Goal: Information Seeking & Learning: Learn about a topic

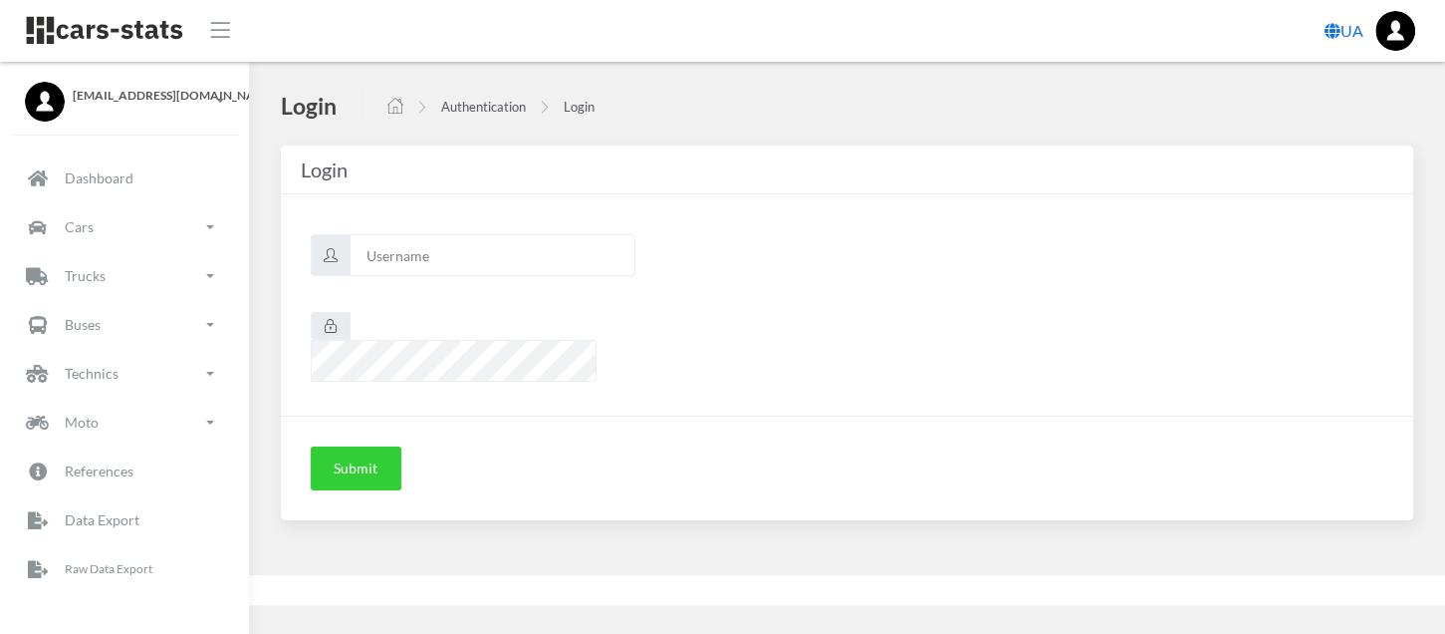
scroll to position [16, 16]
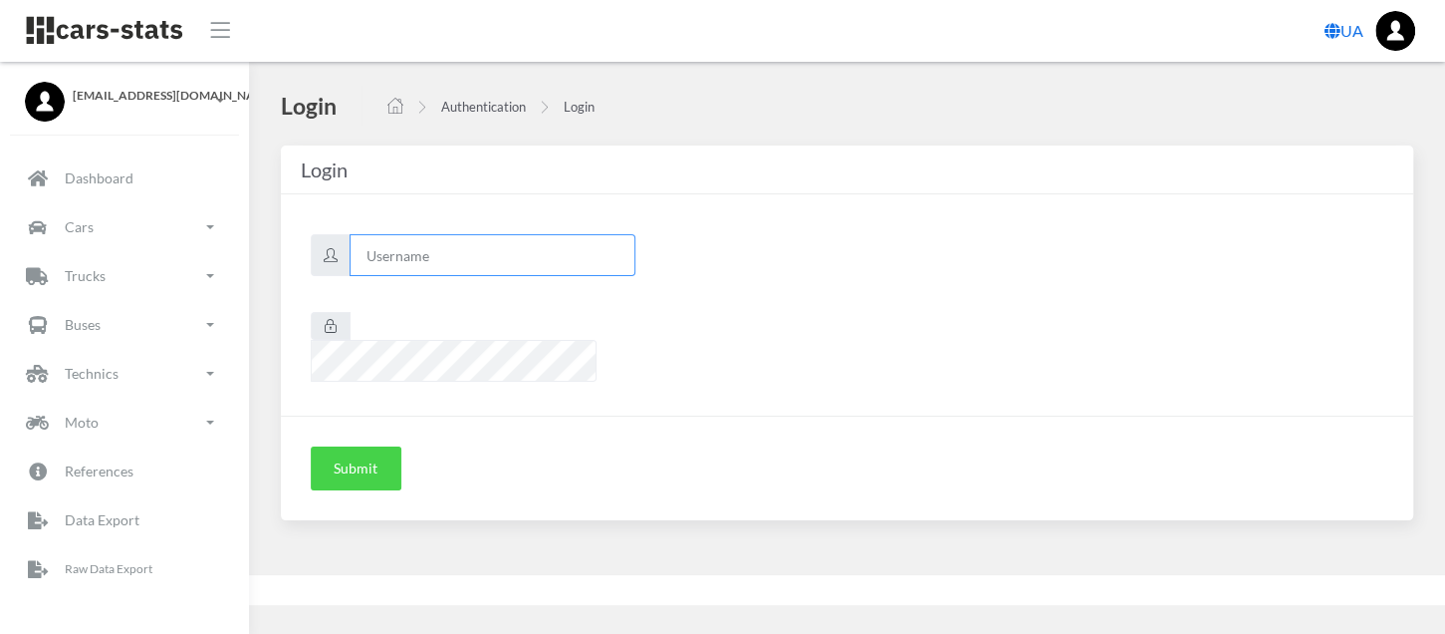
type input "renault"
click at [355, 446] on button "Submit" at bounding box center [356, 468] width 91 height 44
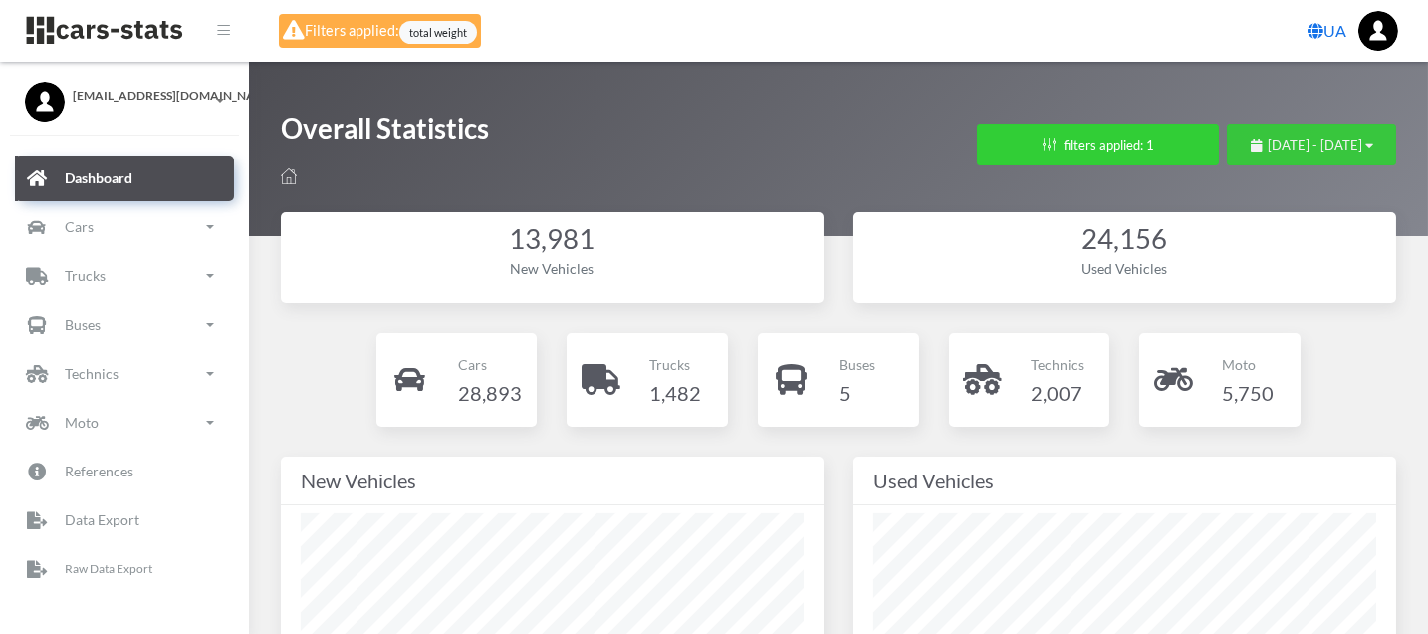
click at [1268, 140] on span "August 11, 2025 - September 10, 2025" at bounding box center [1315, 144] width 95 height 16
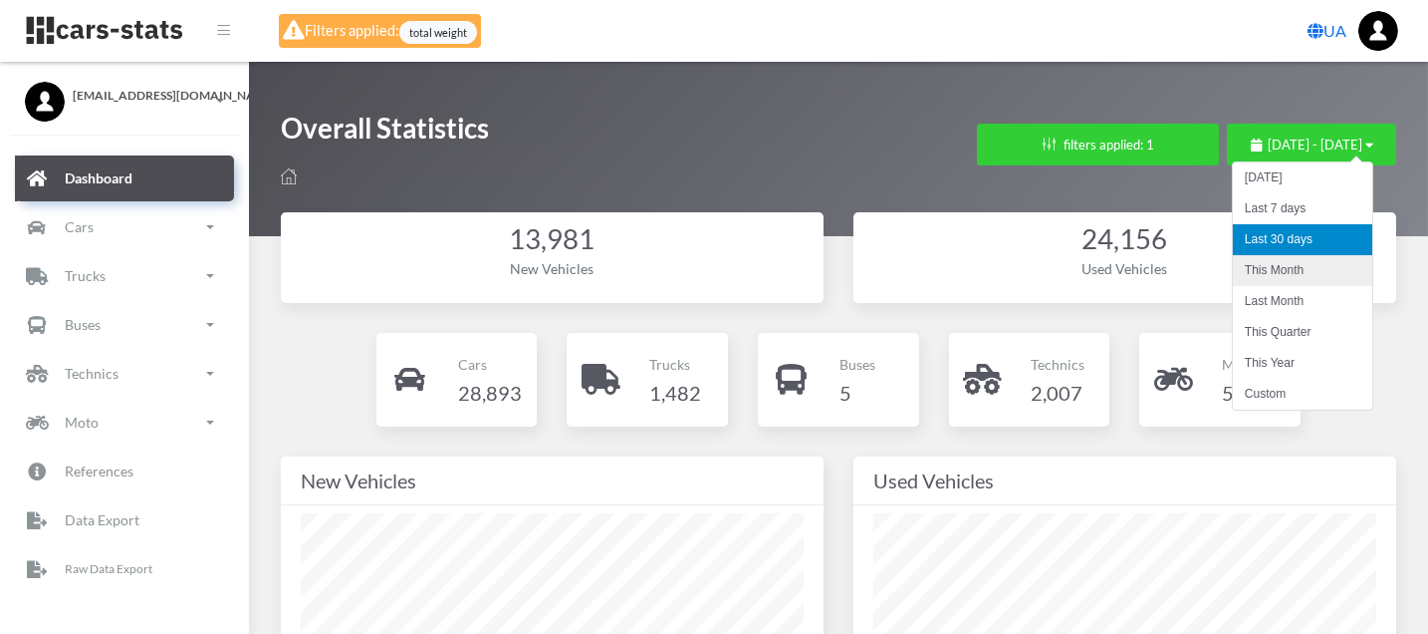
click at [1299, 273] on li "This Month" at bounding box center [1302, 270] width 139 height 31
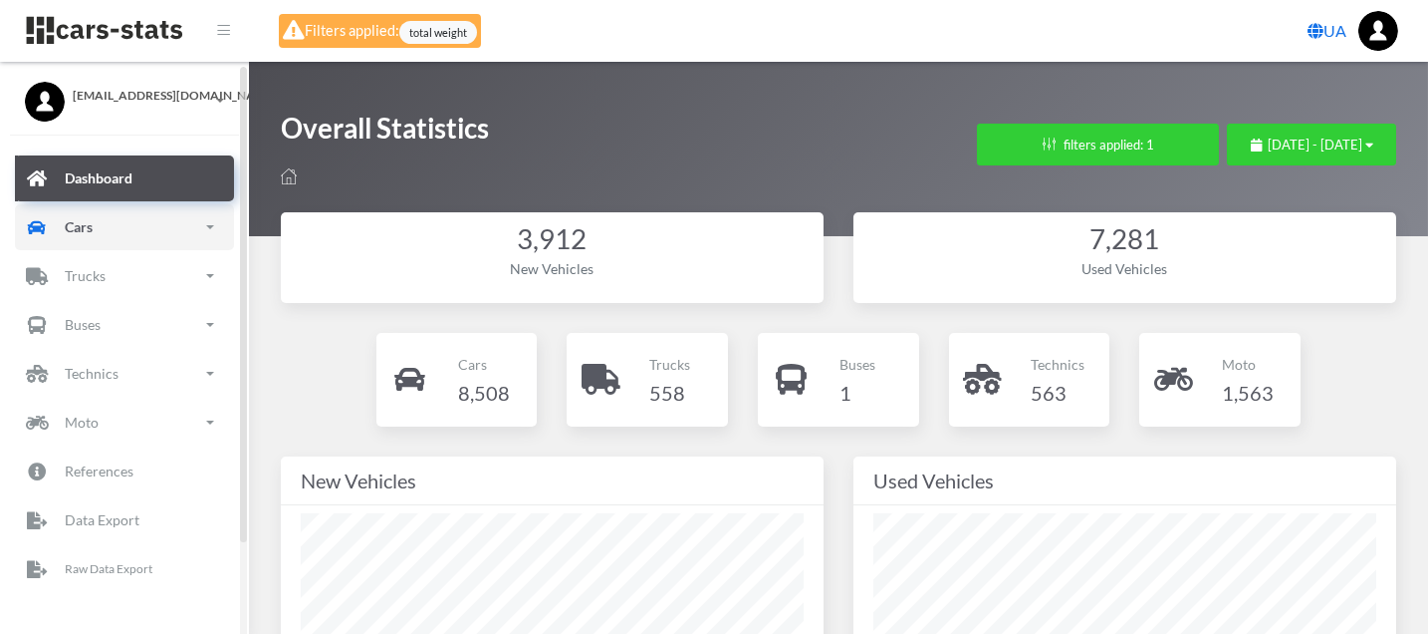
click at [145, 229] on link "Cars" at bounding box center [124, 227] width 219 height 46
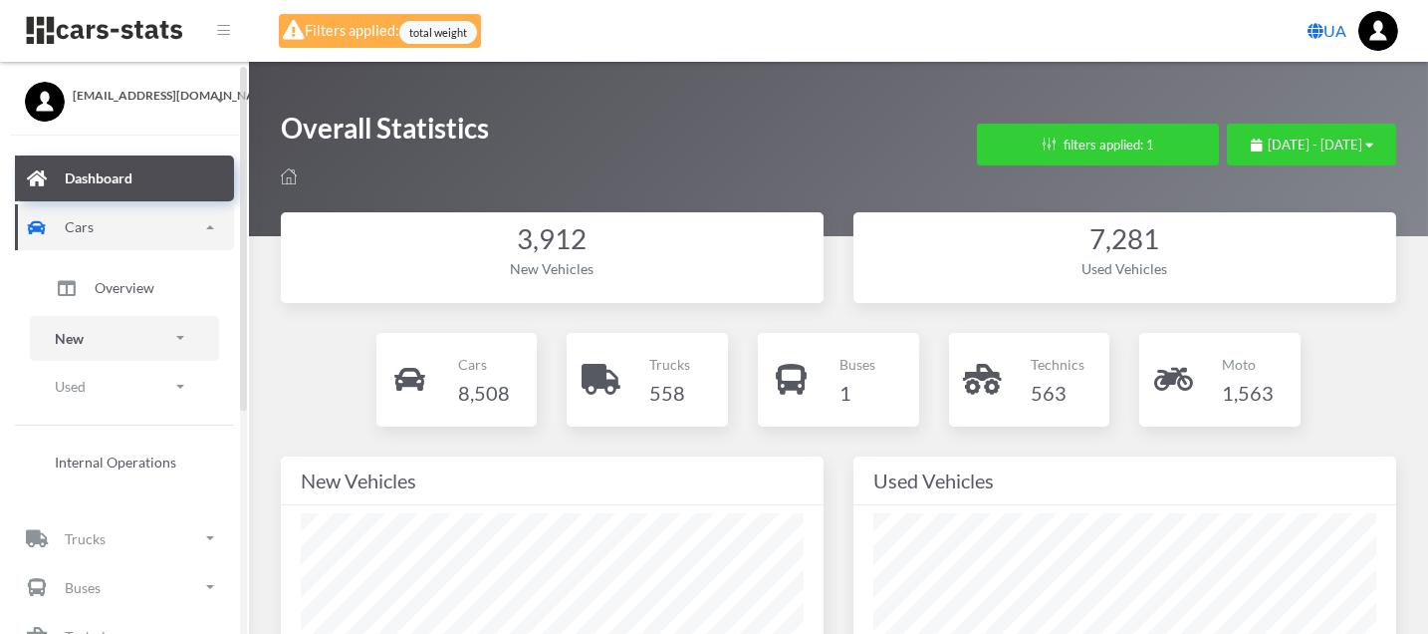
click at [128, 328] on link "New" at bounding box center [124, 338] width 189 height 45
click at [163, 398] on link "Brands" at bounding box center [124, 394] width 159 height 41
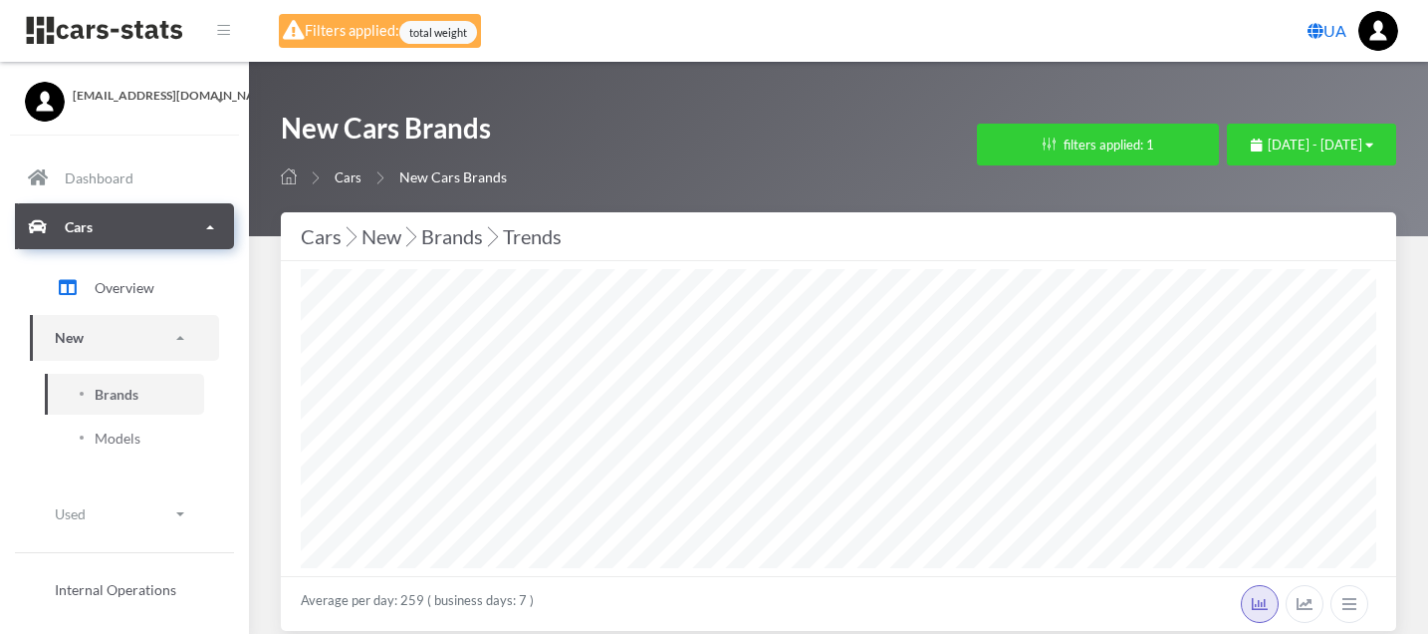
select select "25"
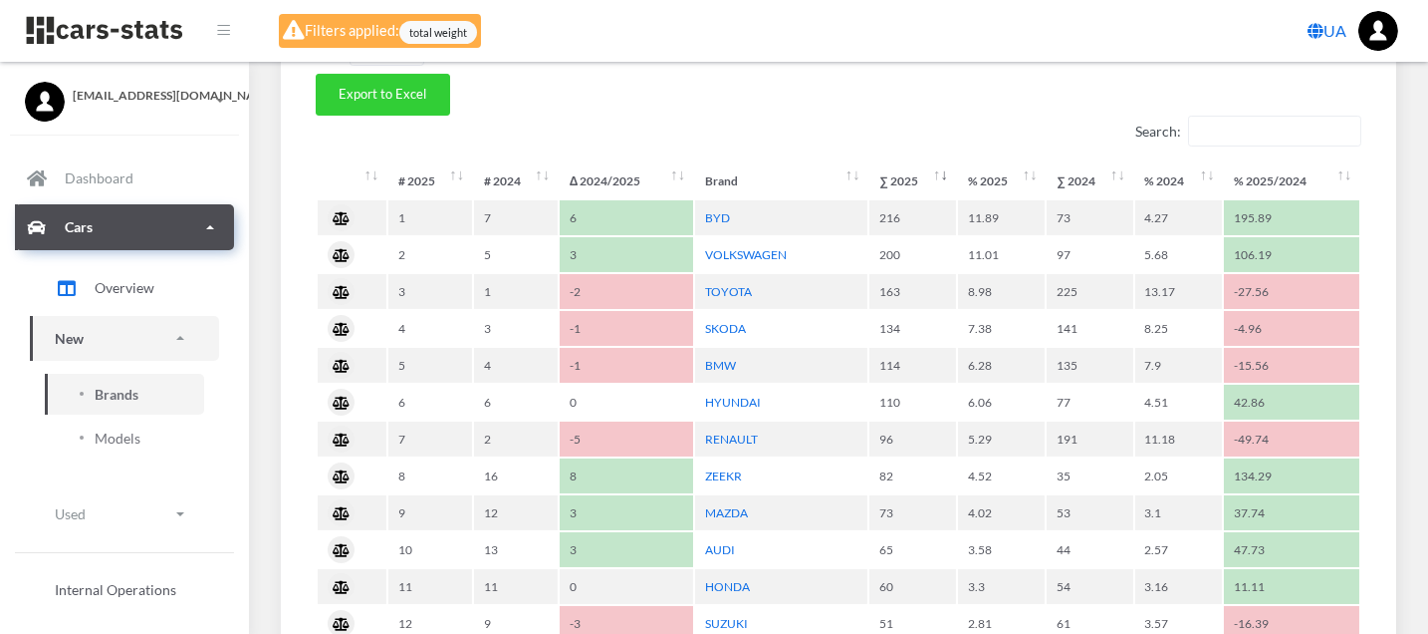
scroll to position [774, 0]
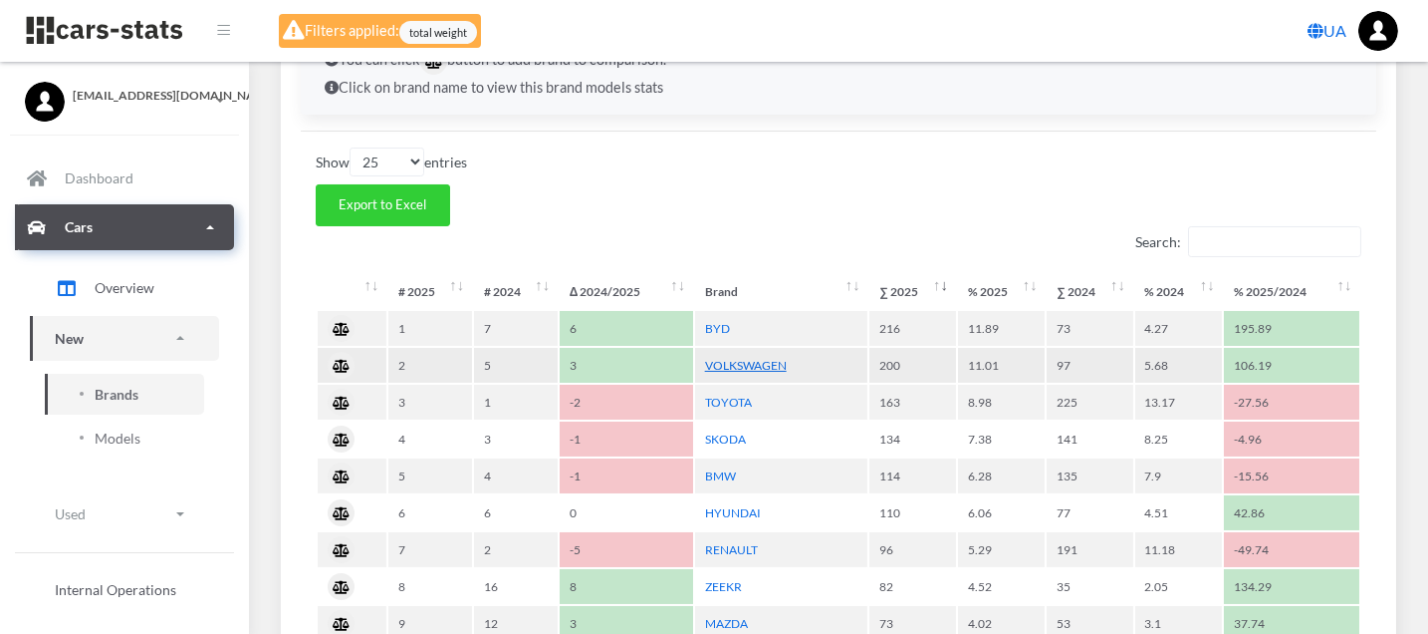
click at [771, 359] on link "VOLKSWAGEN" at bounding box center [746, 365] width 82 height 15
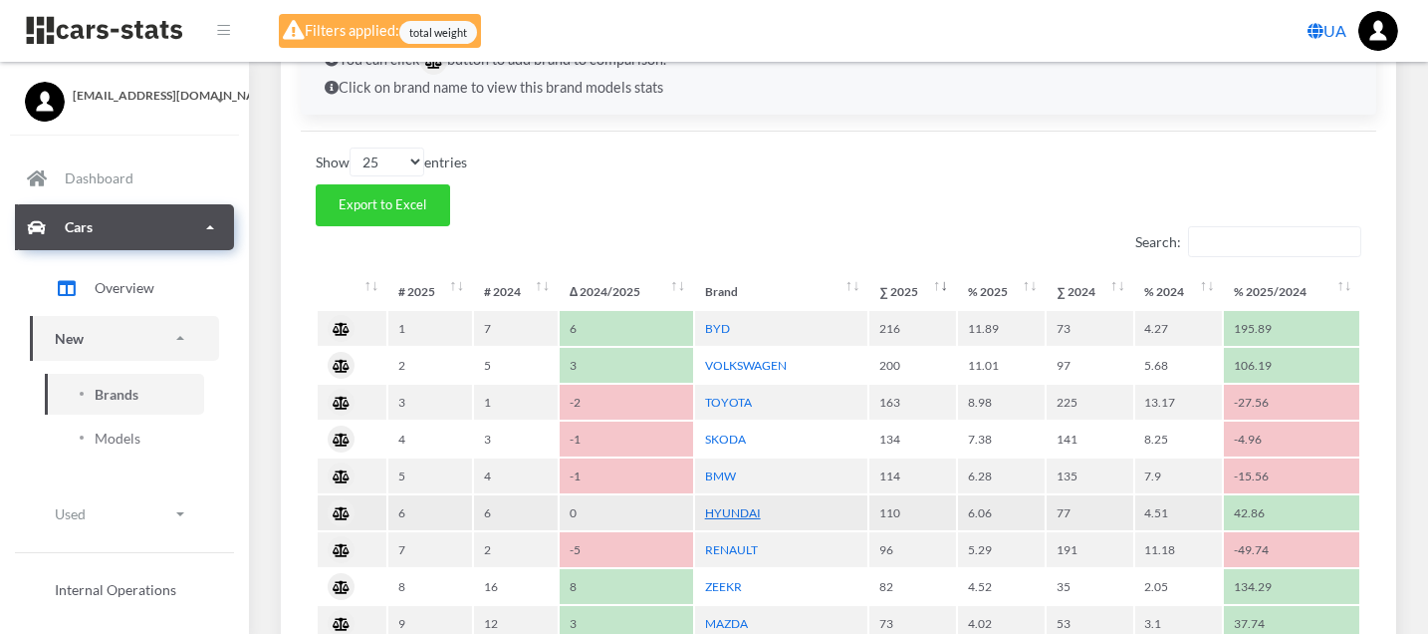
click at [735, 505] on link "HYUNDAI" at bounding box center [733, 512] width 56 height 15
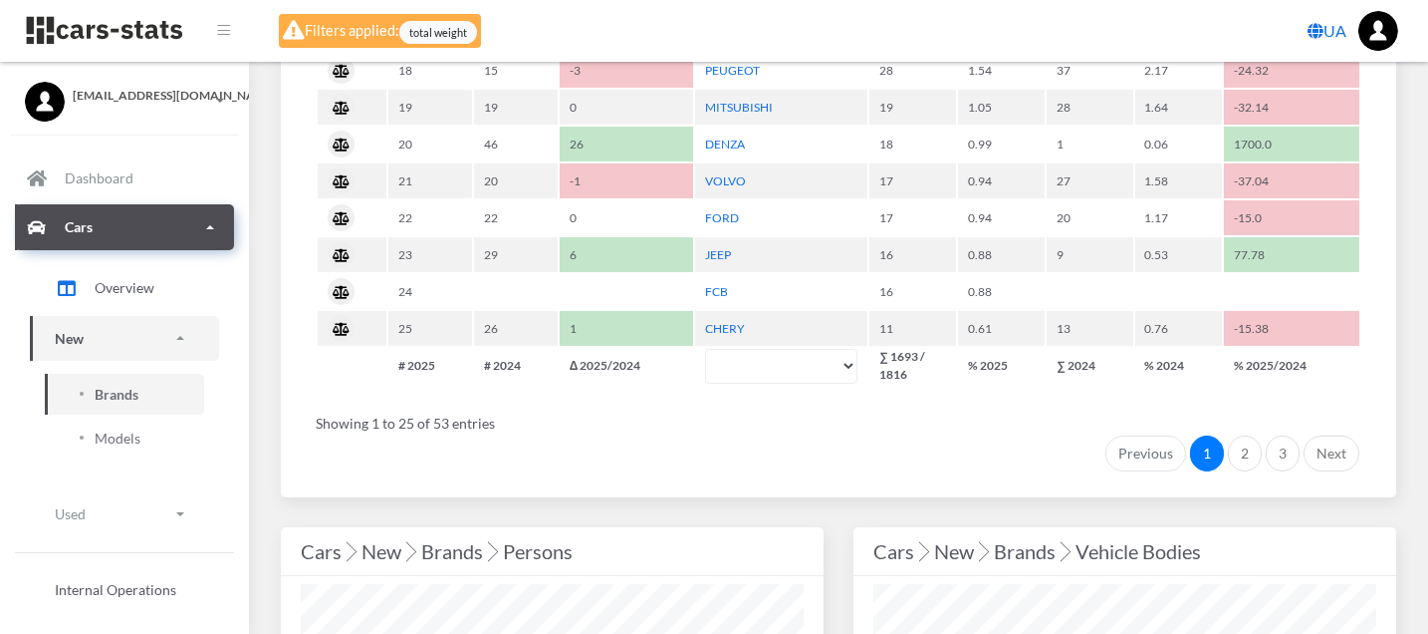
scroll to position [1660, 0]
click at [1254, 434] on link "2" at bounding box center [1245, 452] width 34 height 36
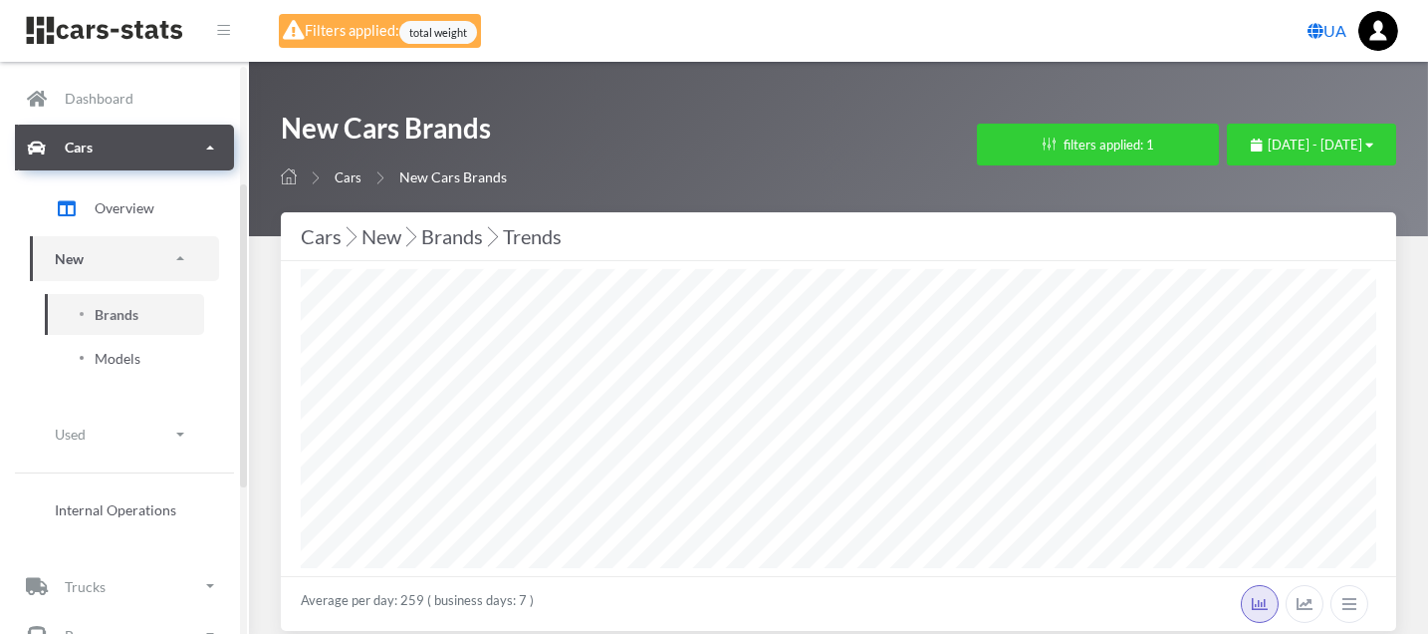
scroll to position [221, 0]
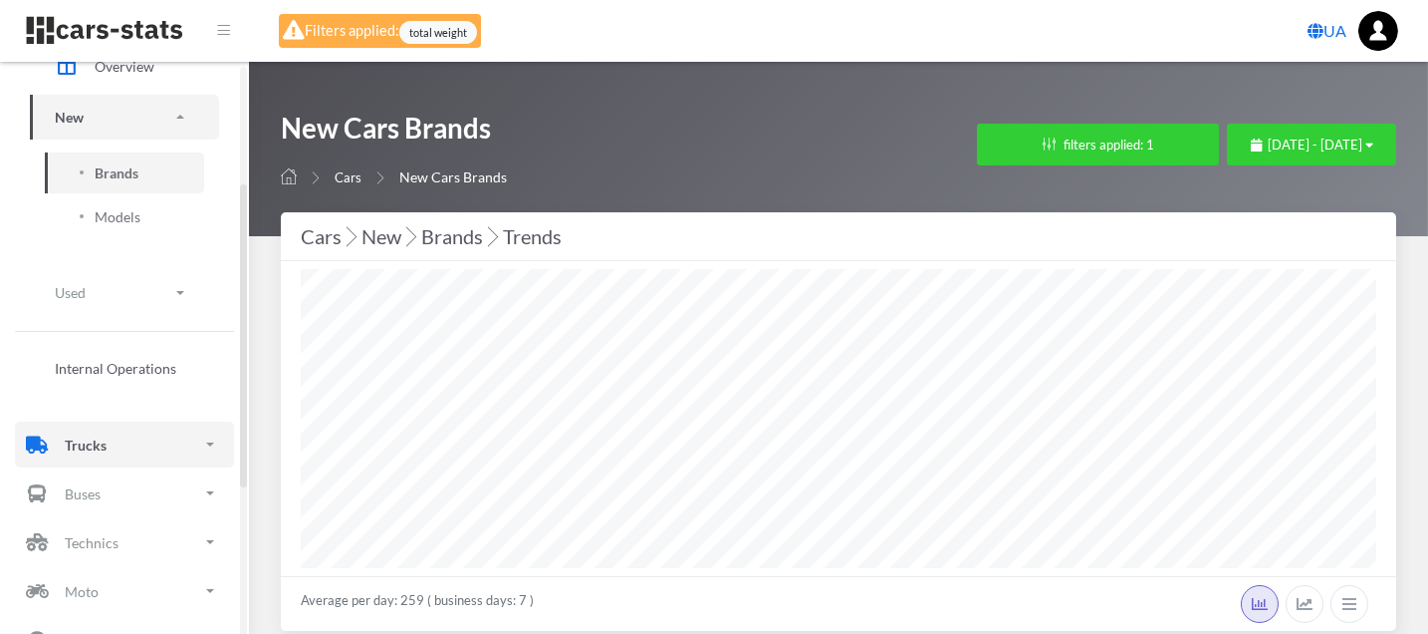
click at [118, 435] on link "Trucks" at bounding box center [124, 444] width 219 height 46
click at [107, 541] on link "New" at bounding box center [124, 555] width 189 height 45
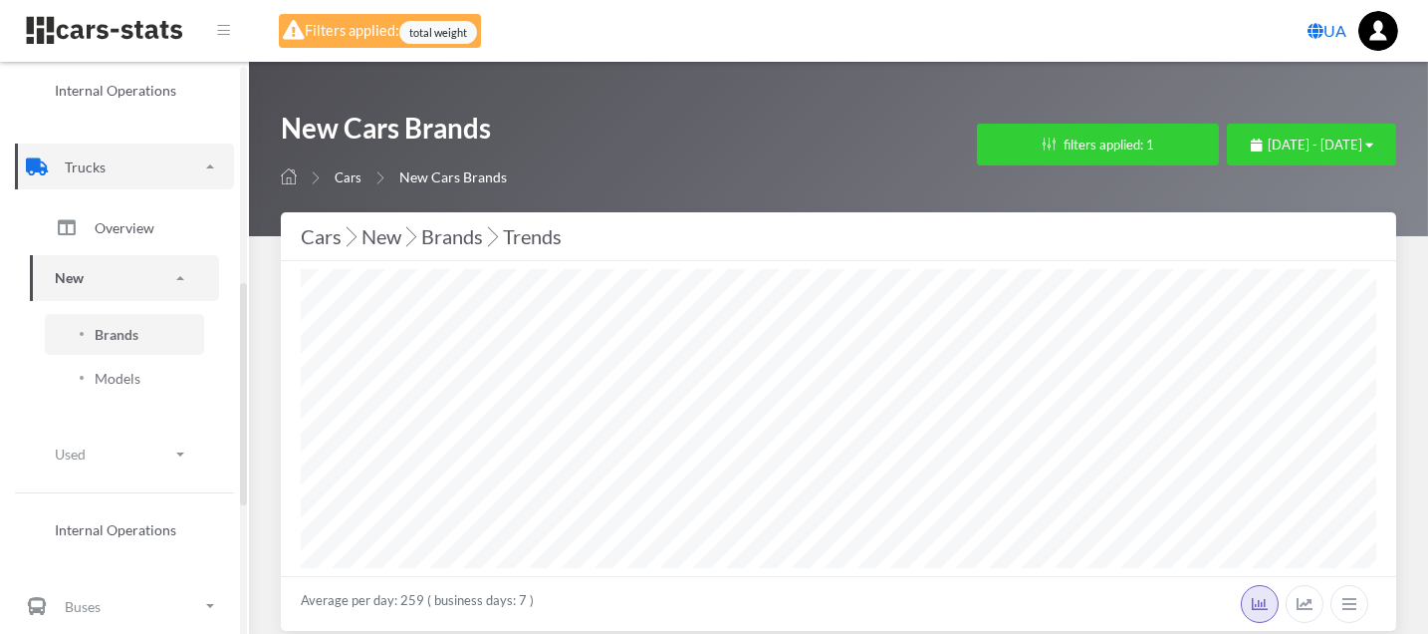
scroll to position [553, 0]
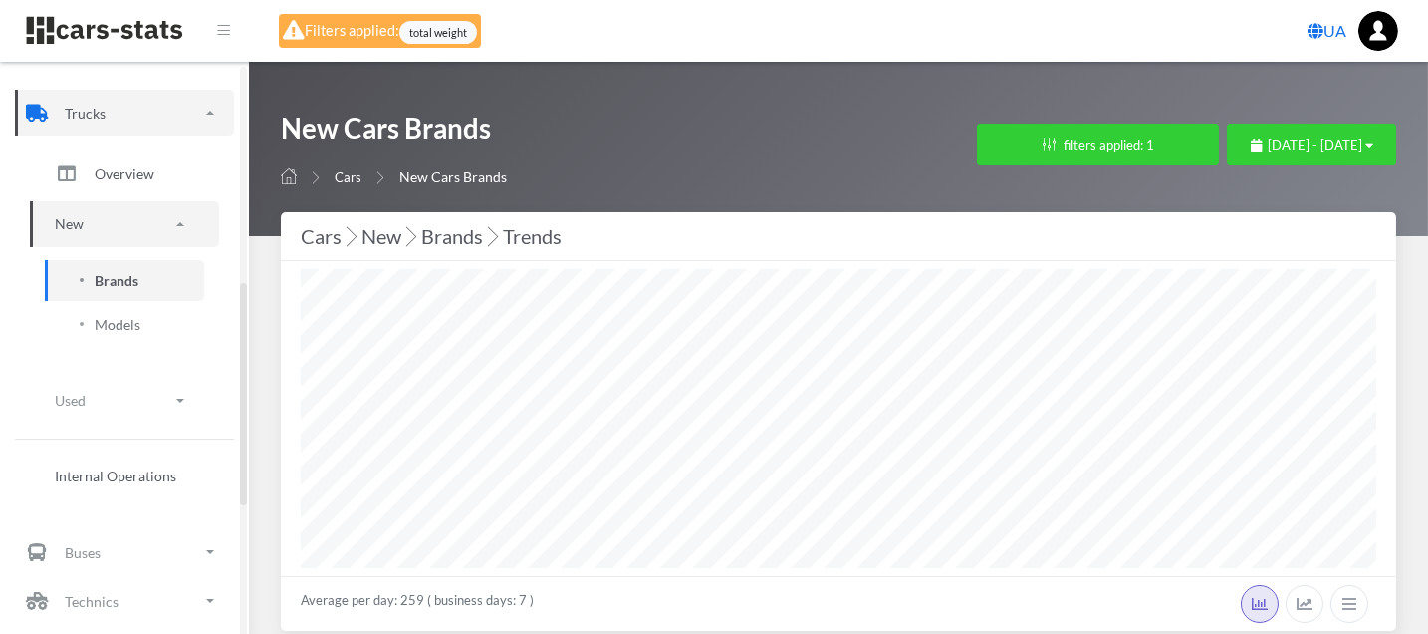
click at [145, 279] on link "Brands" at bounding box center [124, 280] width 159 height 41
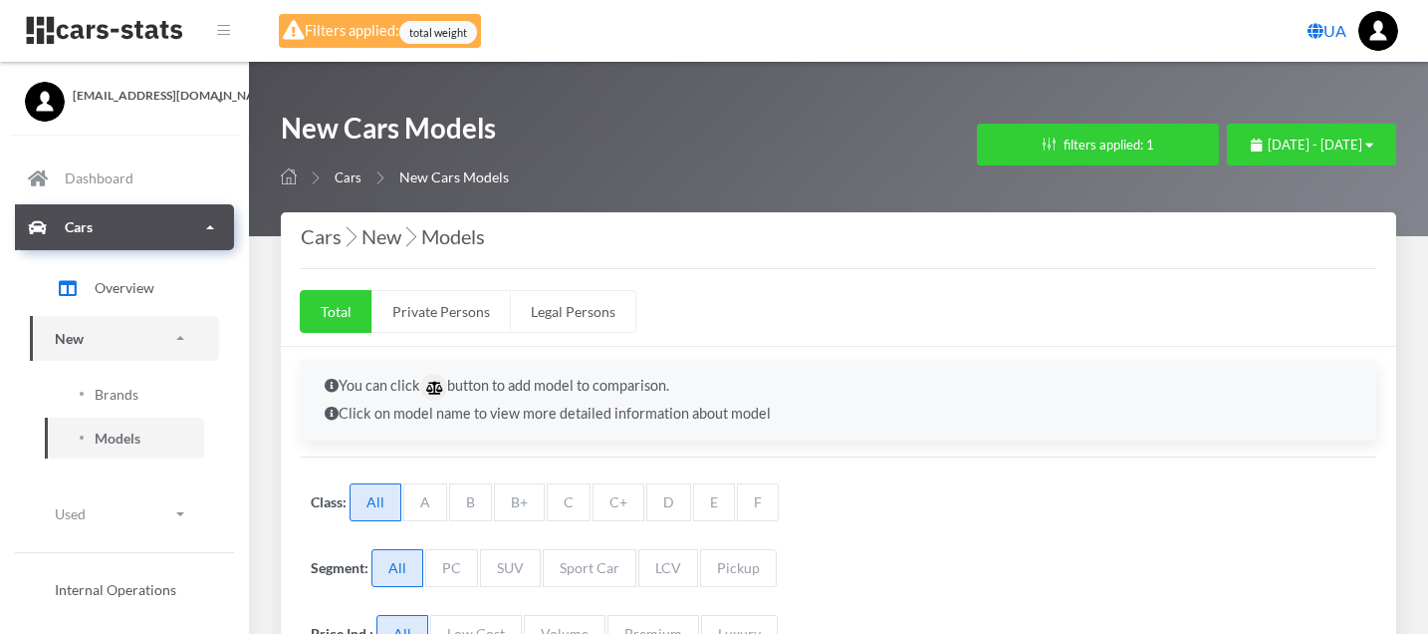
select select "25"
select select "VOLKSWAGEN"
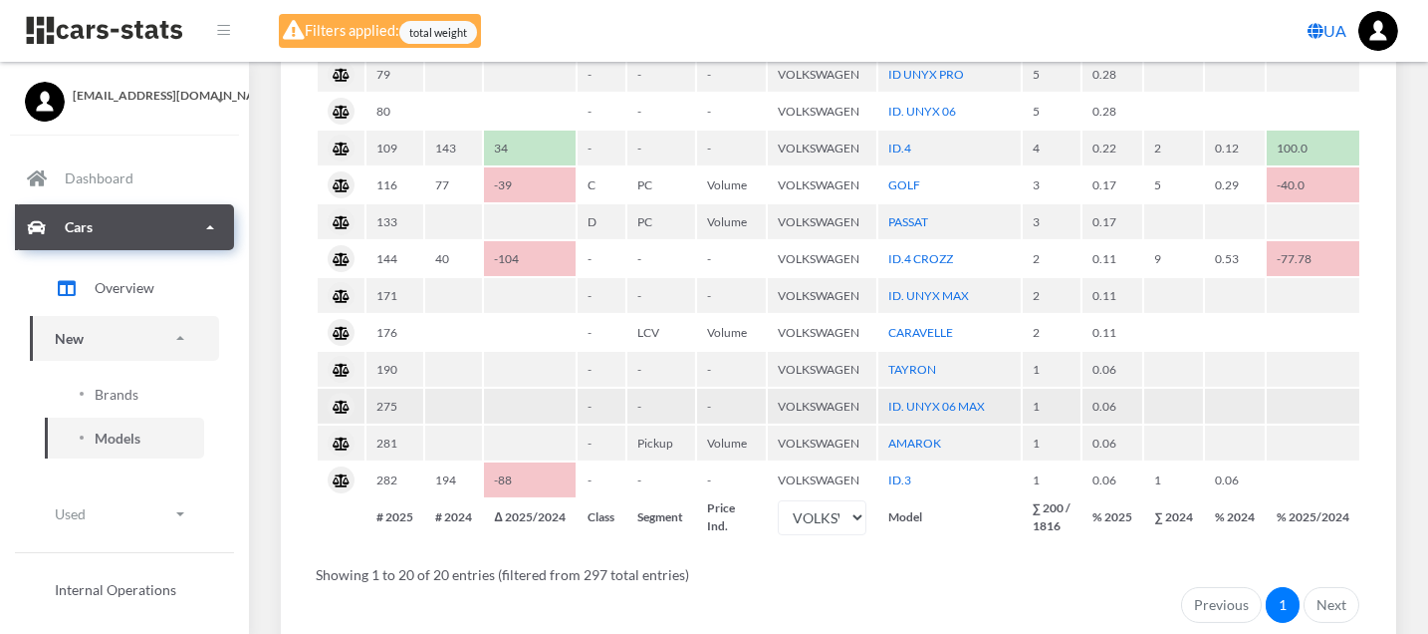
scroll to position [1077, 0]
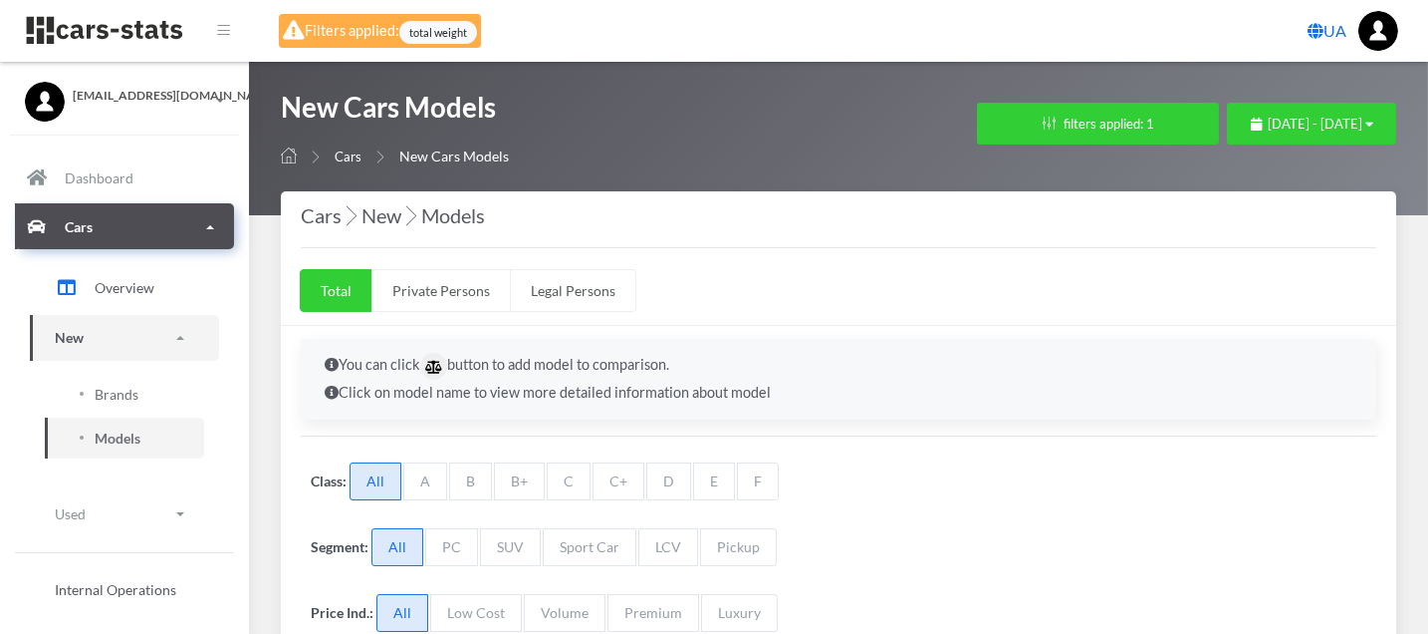
scroll to position [16, 16]
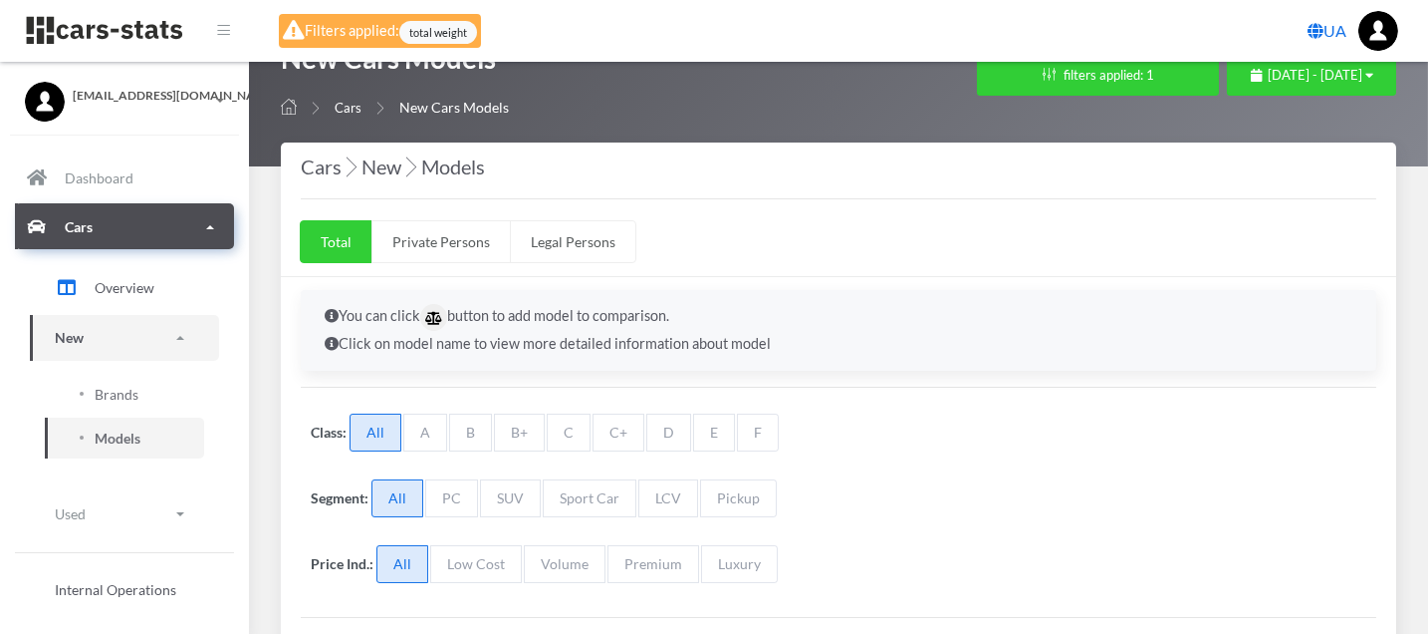
select select "25"
select select "HYUNDAI"
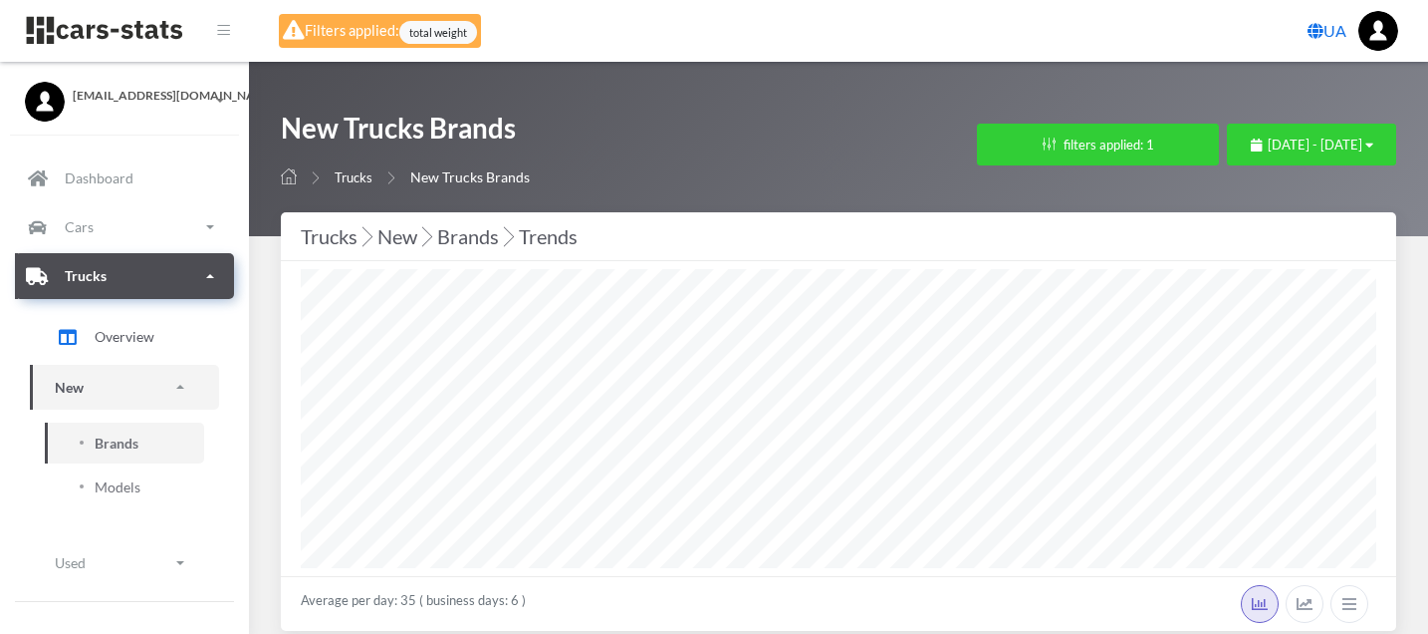
select select "25"
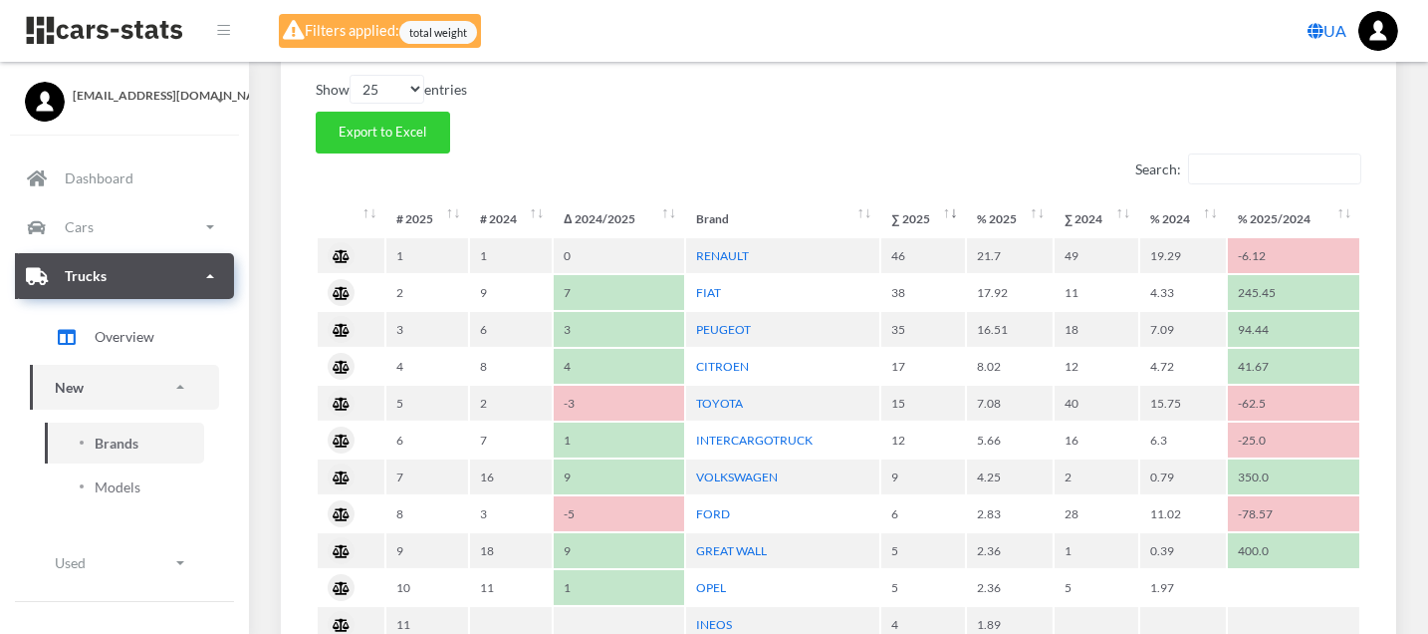
scroll to position [885, 0]
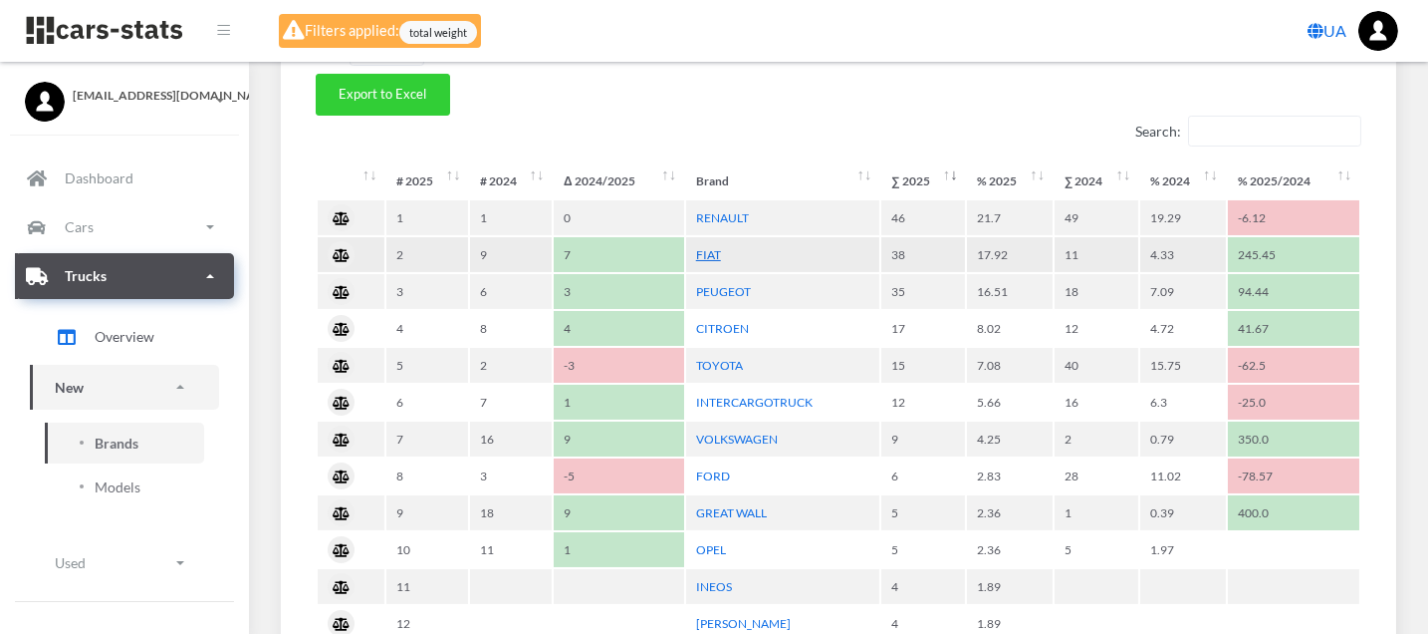
click at [711, 247] on link "FIAT" at bounding box center [708, 254] width 25 height 15
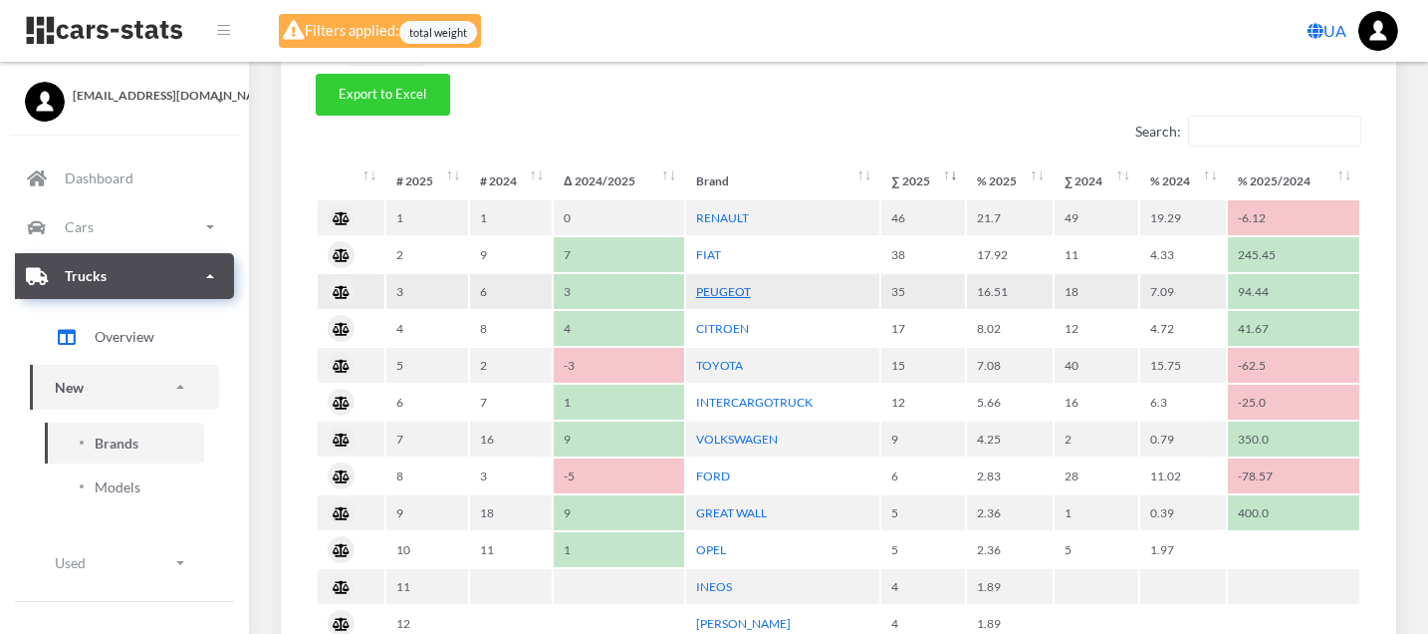
click at [733, 284] on link "PEUGEOT" at bounding box center [723, 291] width 55 height 15
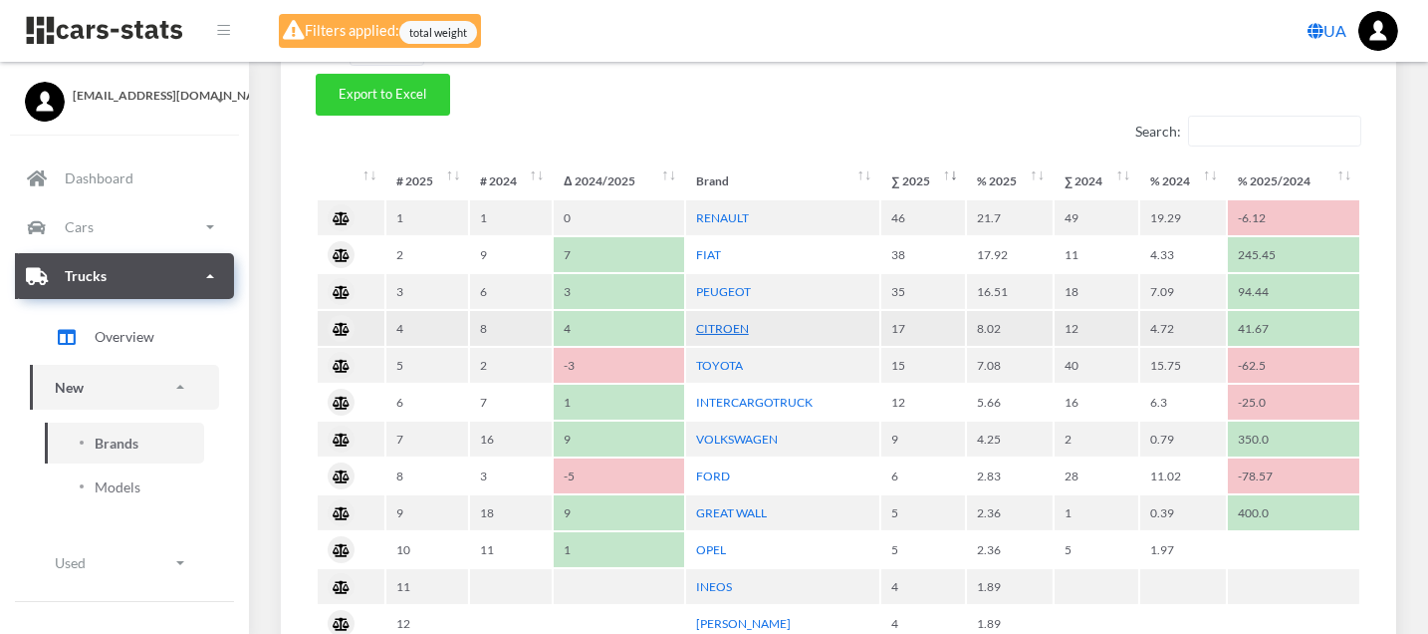
click at [731, 325] on link "CITROEN" at bounding box center [722, 328] width 53 height 15
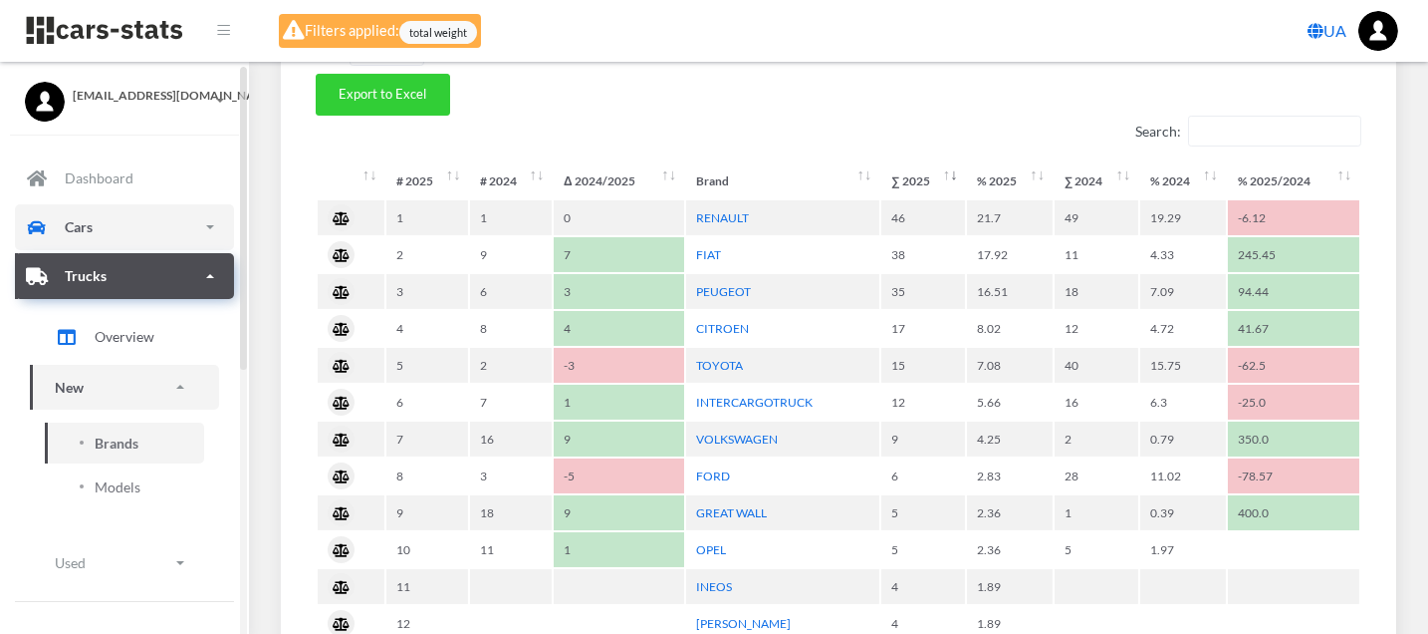
click at [93, 224] on link "Cars" at bounding box center [124, 227] width 219 height 46
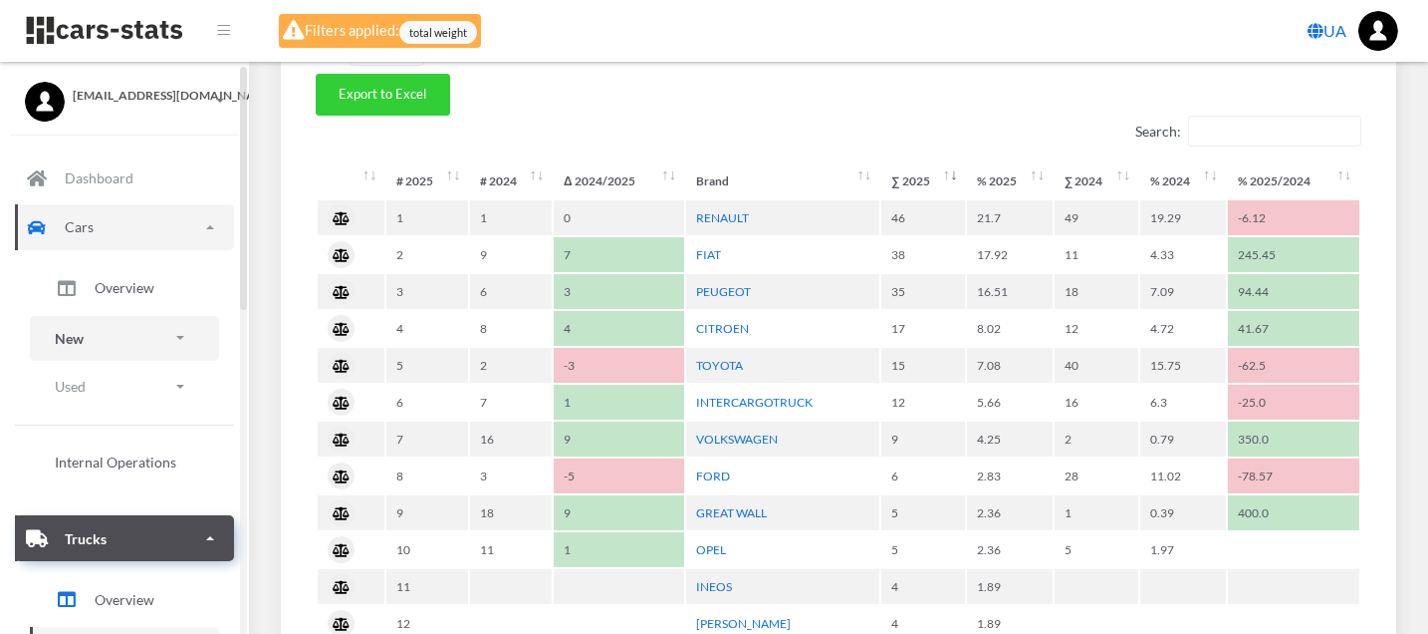
click at [80, 328] on p "New" at bounding box center [69, 338] width 29 height 25
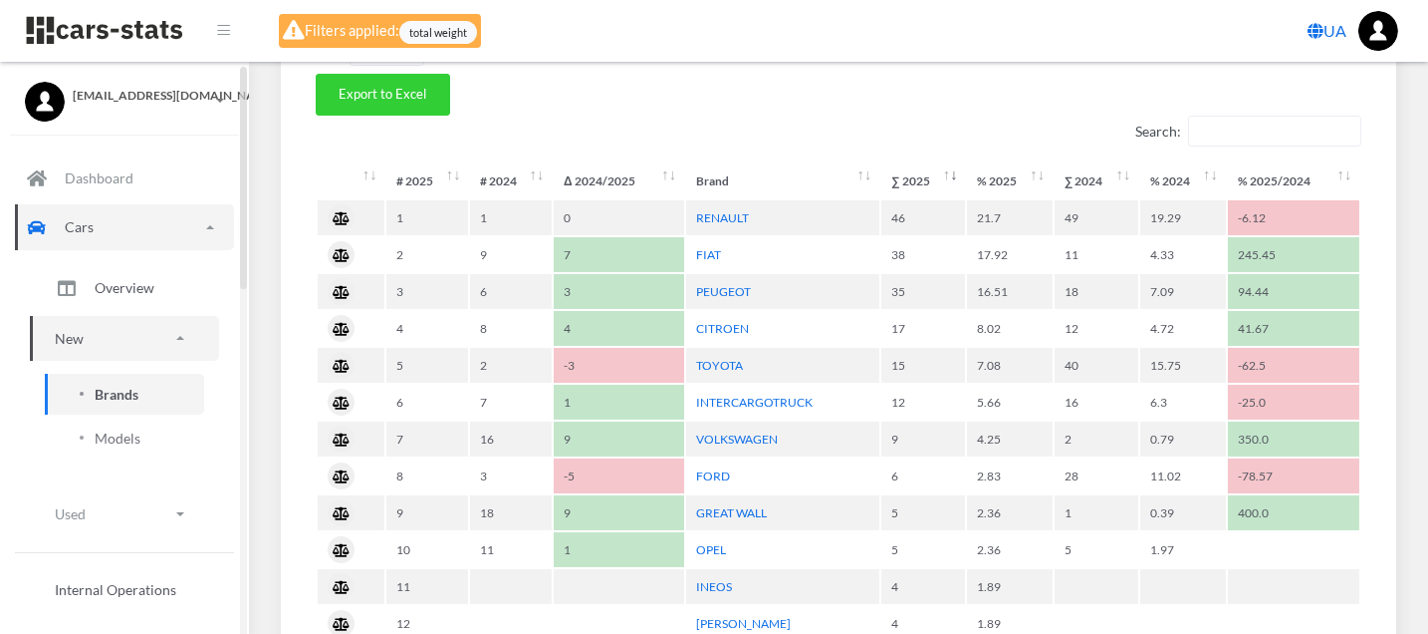
click at [104, 390] on span "Brands" at bounding box center [117, 394] width 44 height 21
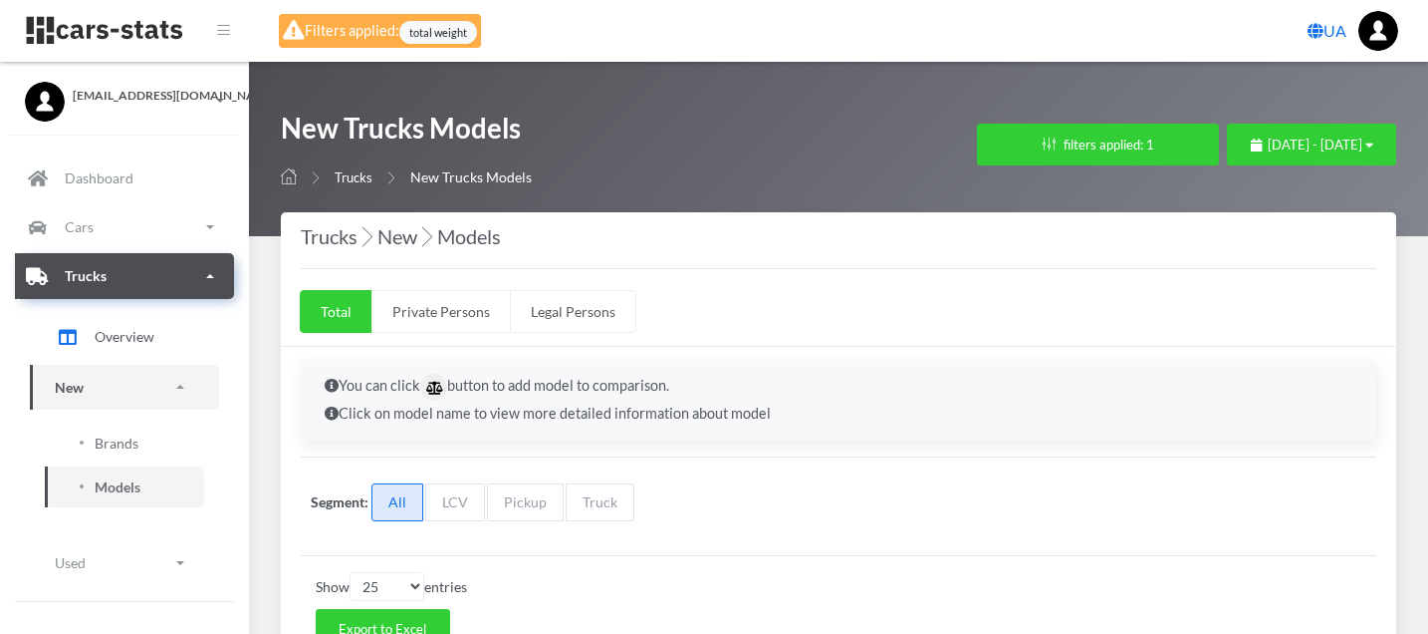
select select "25"
select select "FIAT"
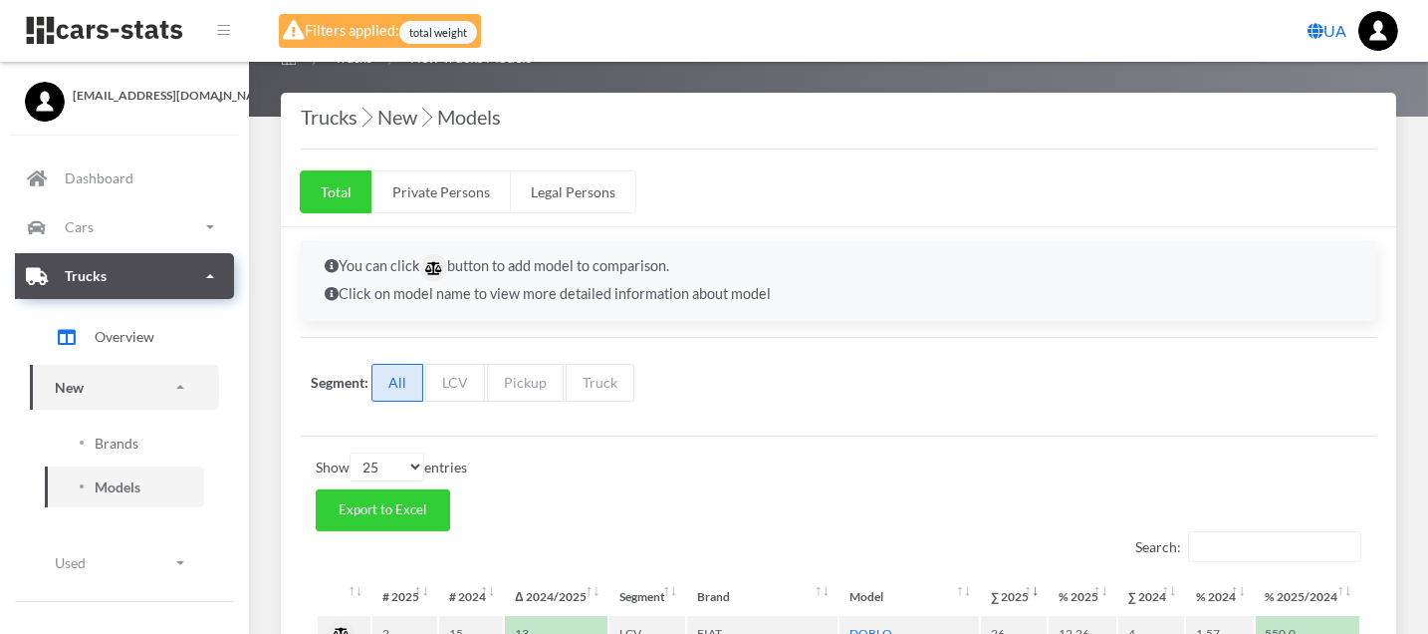
scroll to position [332, 0]
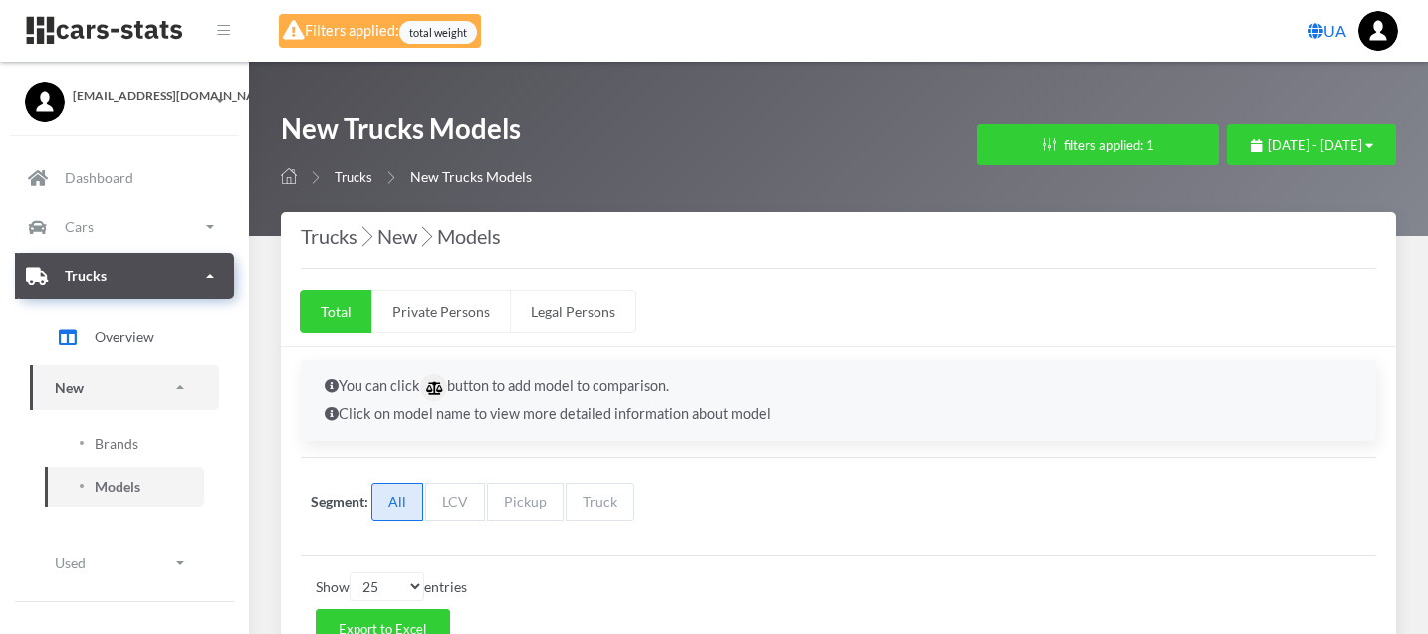
select select "25"
select select "PEUGEOT"
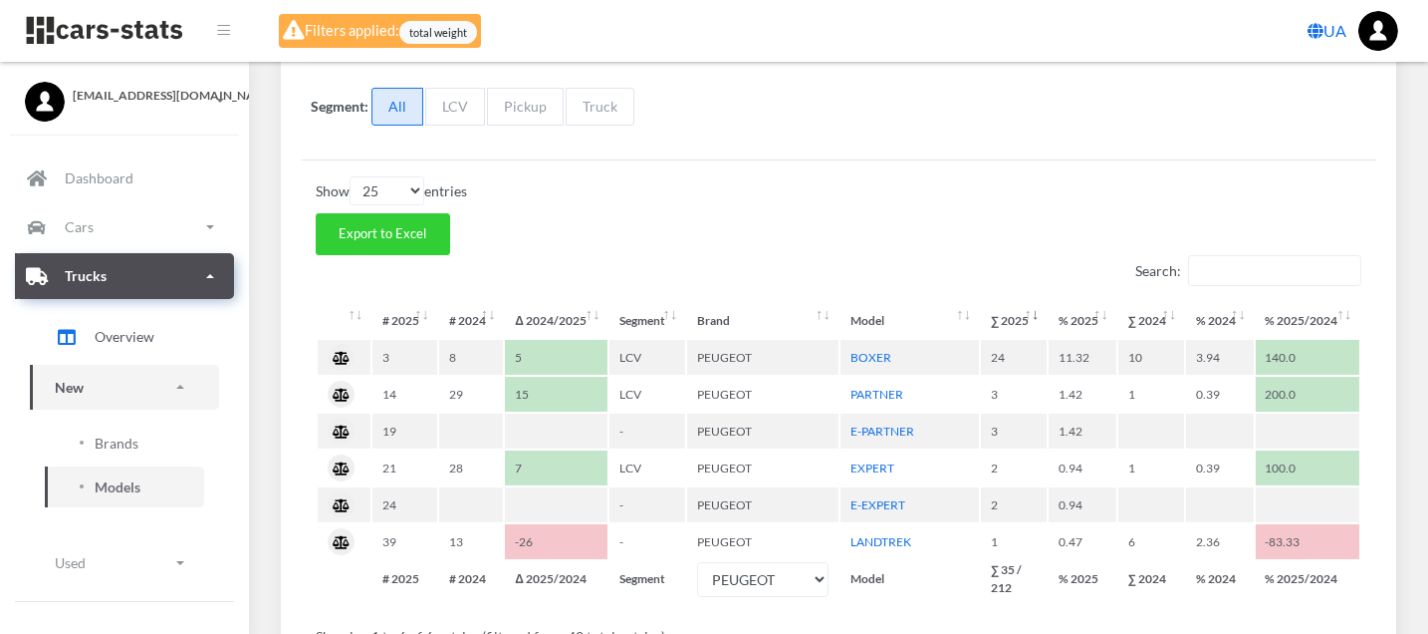
scroll to position [442, 0]
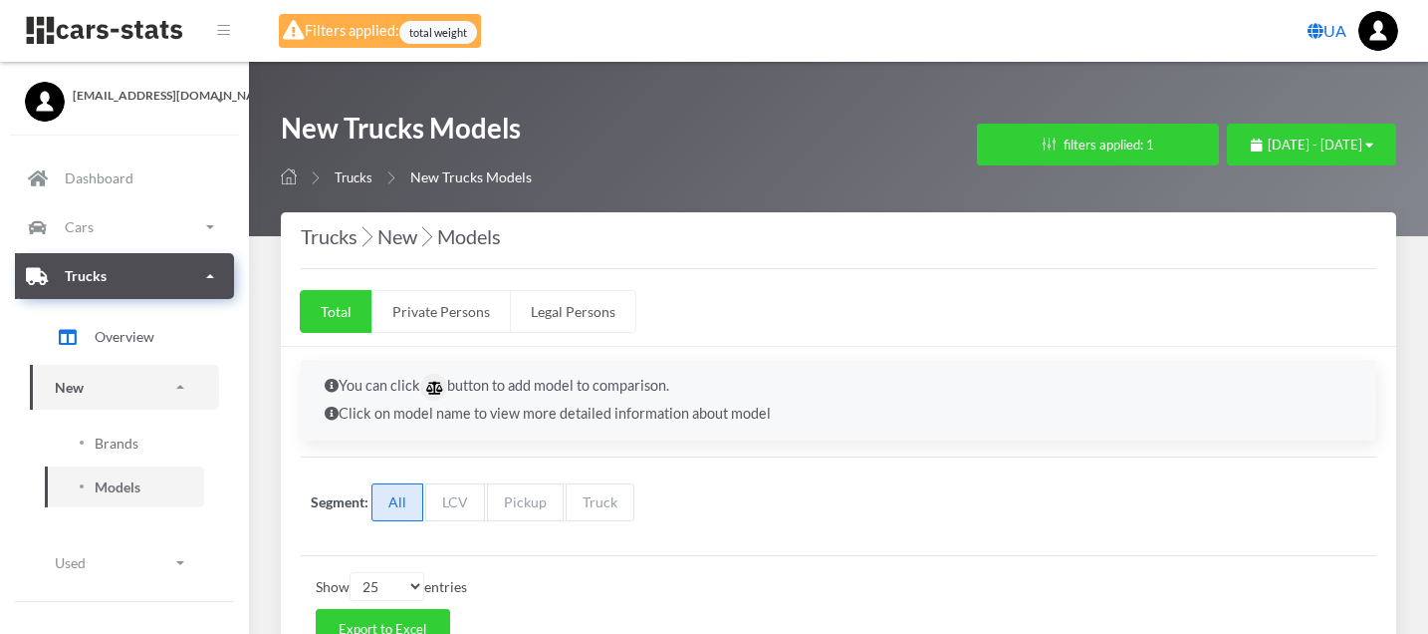
select select "25"
select select "CITROEN"
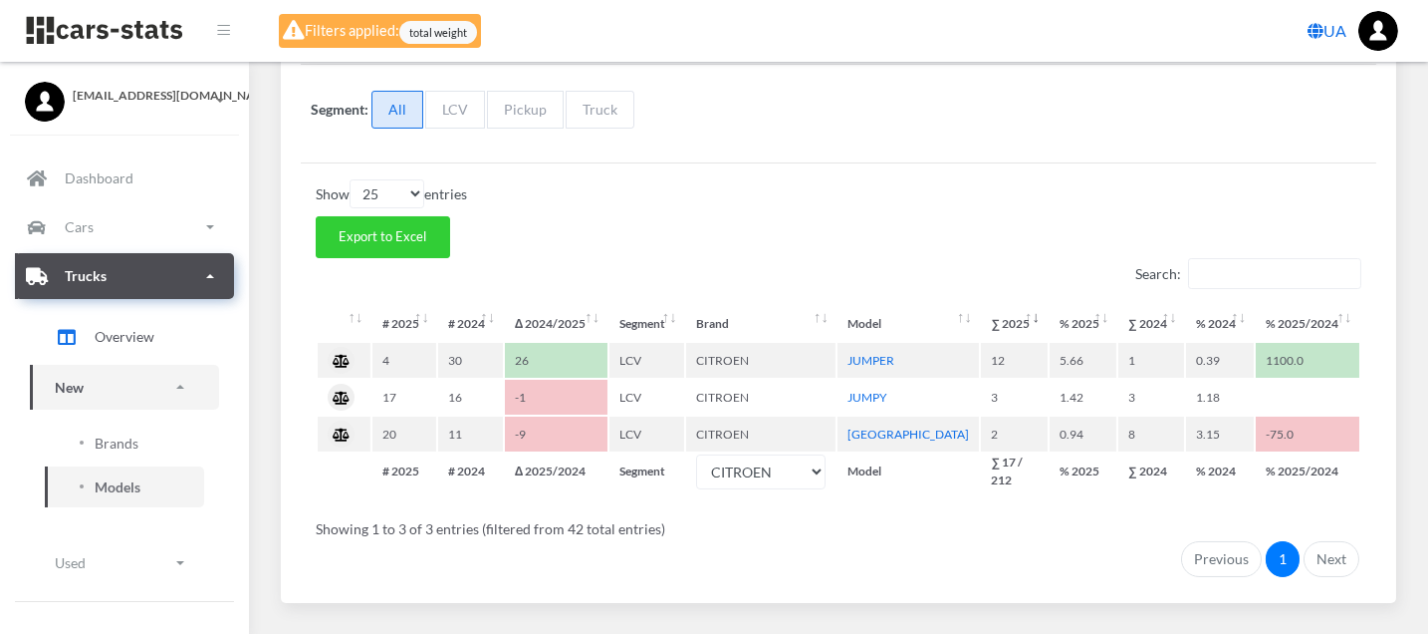
scroll to position [437, 0]
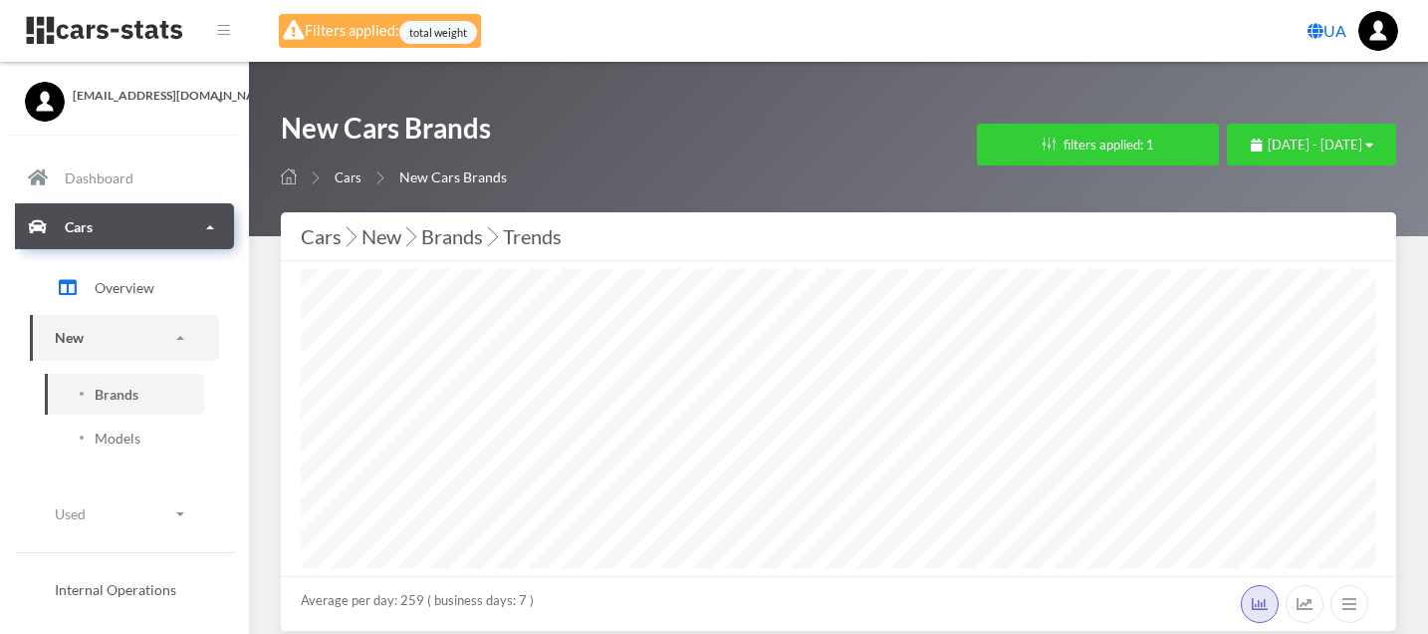
select select "25"
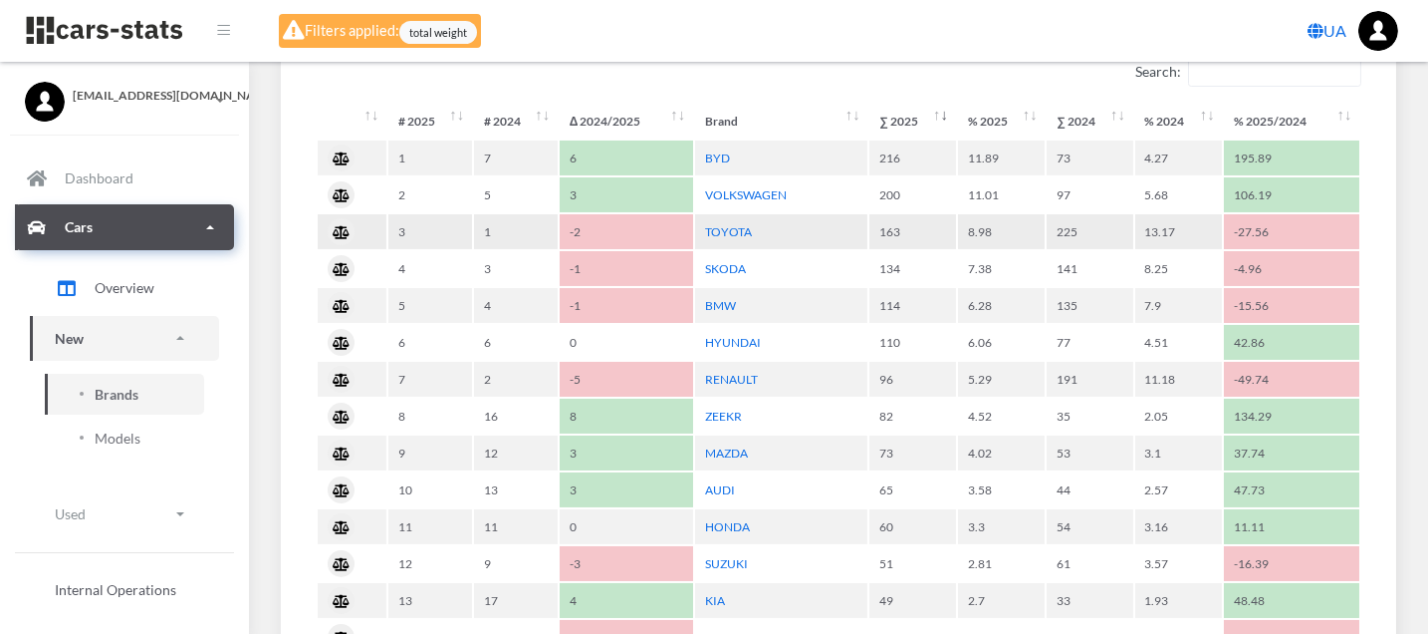
scroll to position [995, 0]
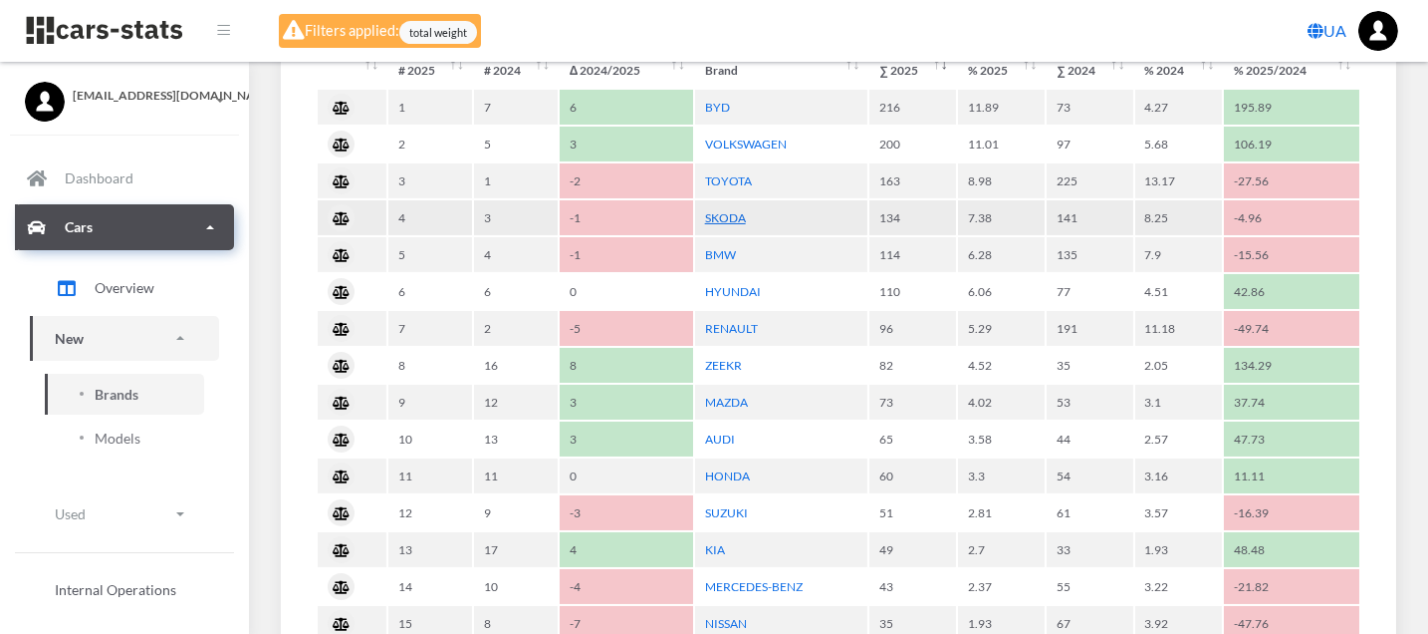
click at [737, 210] on link "SKODA" at bounding box center [725, 217] width 41 height 15
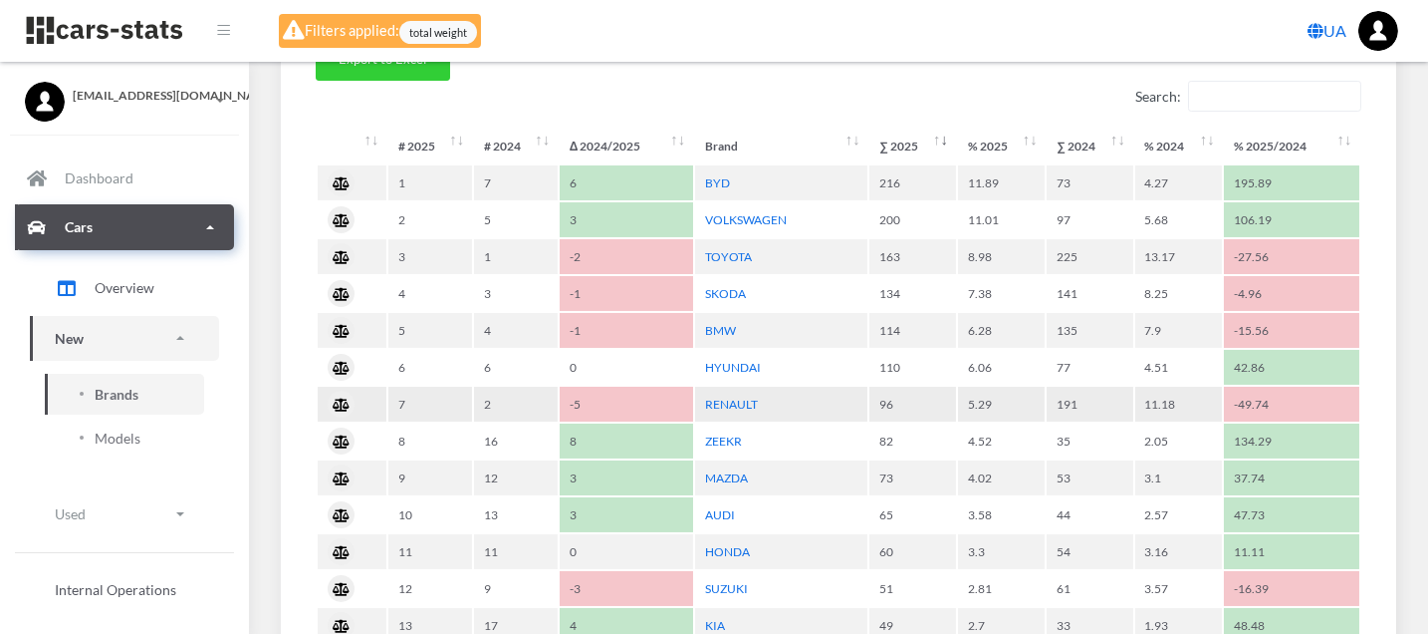
scroll to position [885, 0]
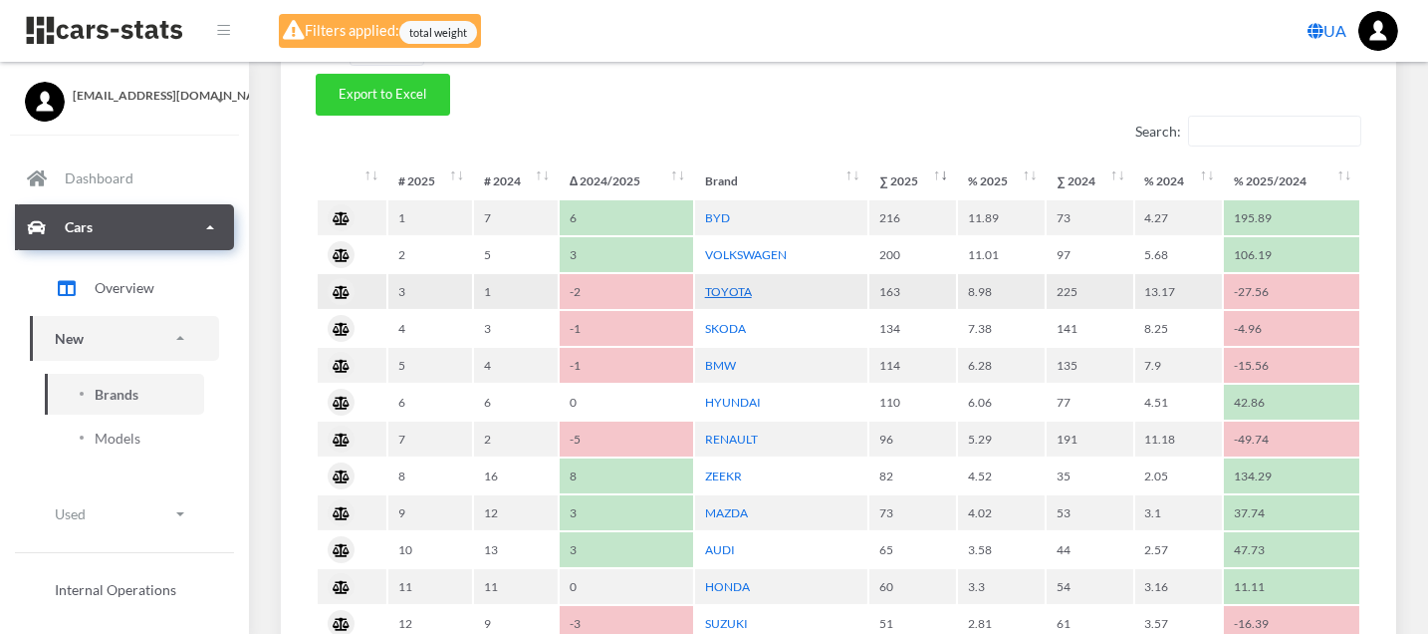
click at [734, 287] on link "TOYOTA" at bounding box center [728, 291] width 47 height 15
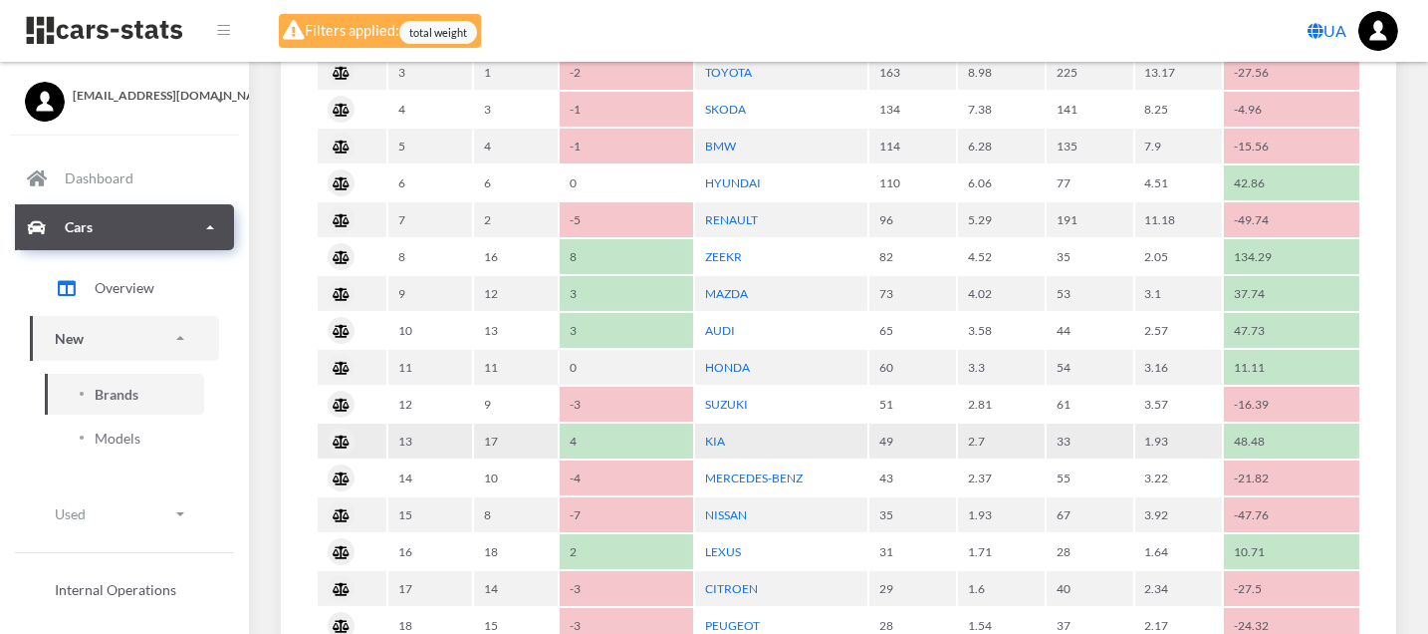
scroll to position [1106, 0]
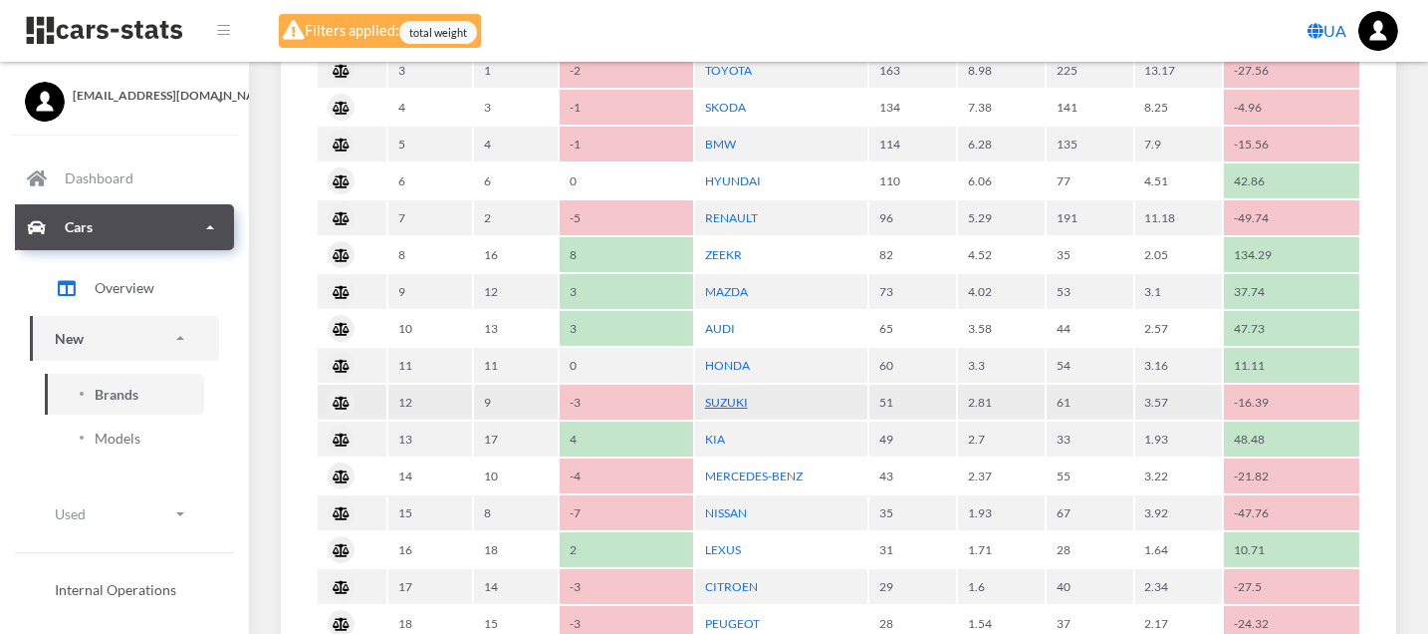
click at [731, 394] on link "SUZUKI" at bounding box center [726, 401] width 43 height 15
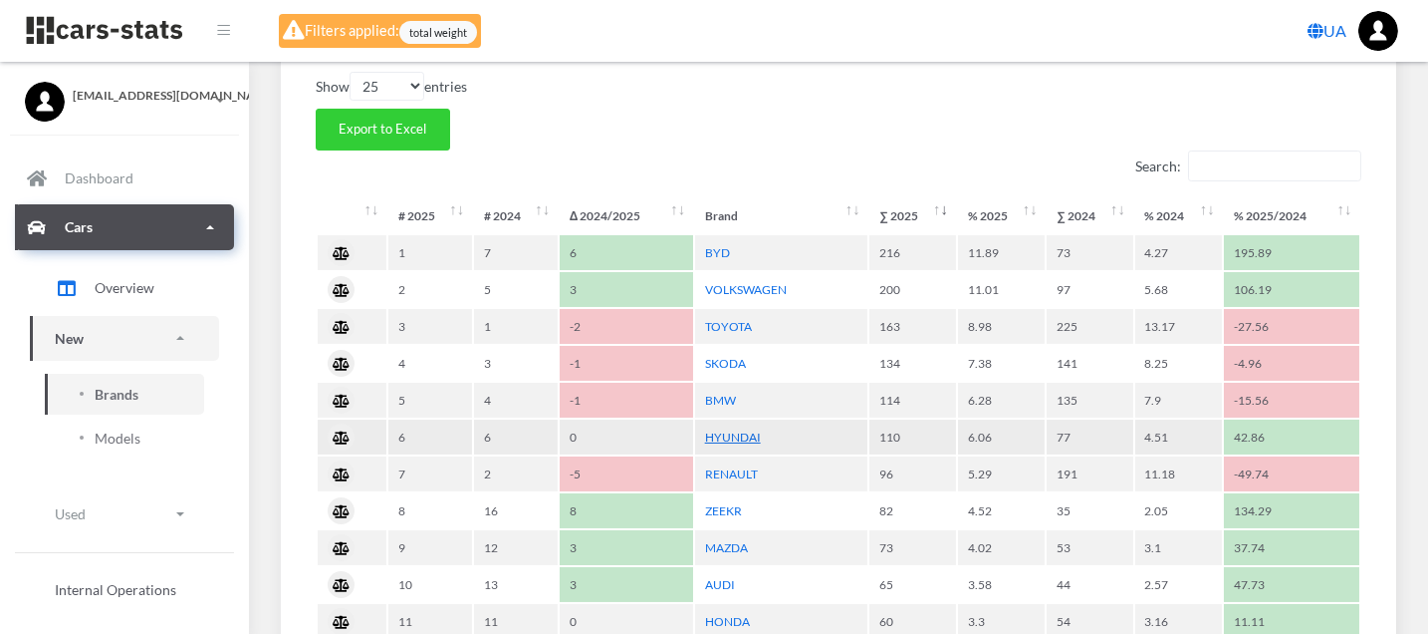
scroll to position [885, 0]
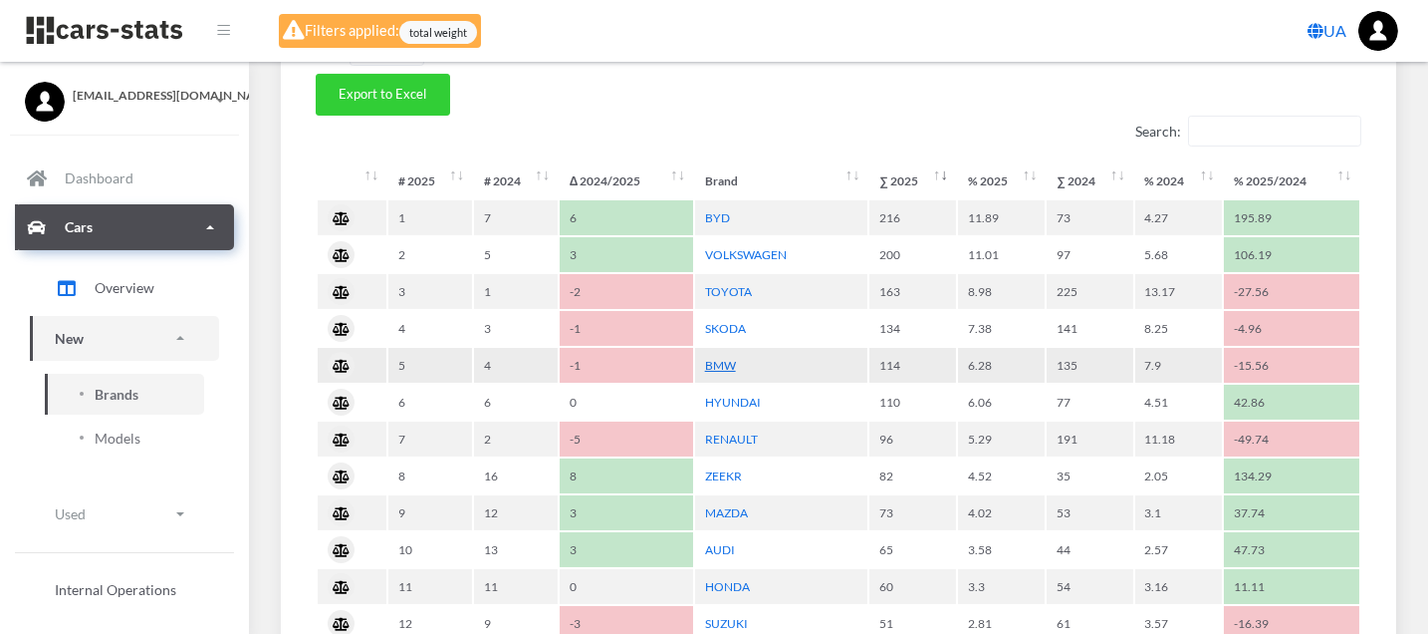
click at [721, 358] on link "BMW" at bounding box center [720, 365] width 31 height 15
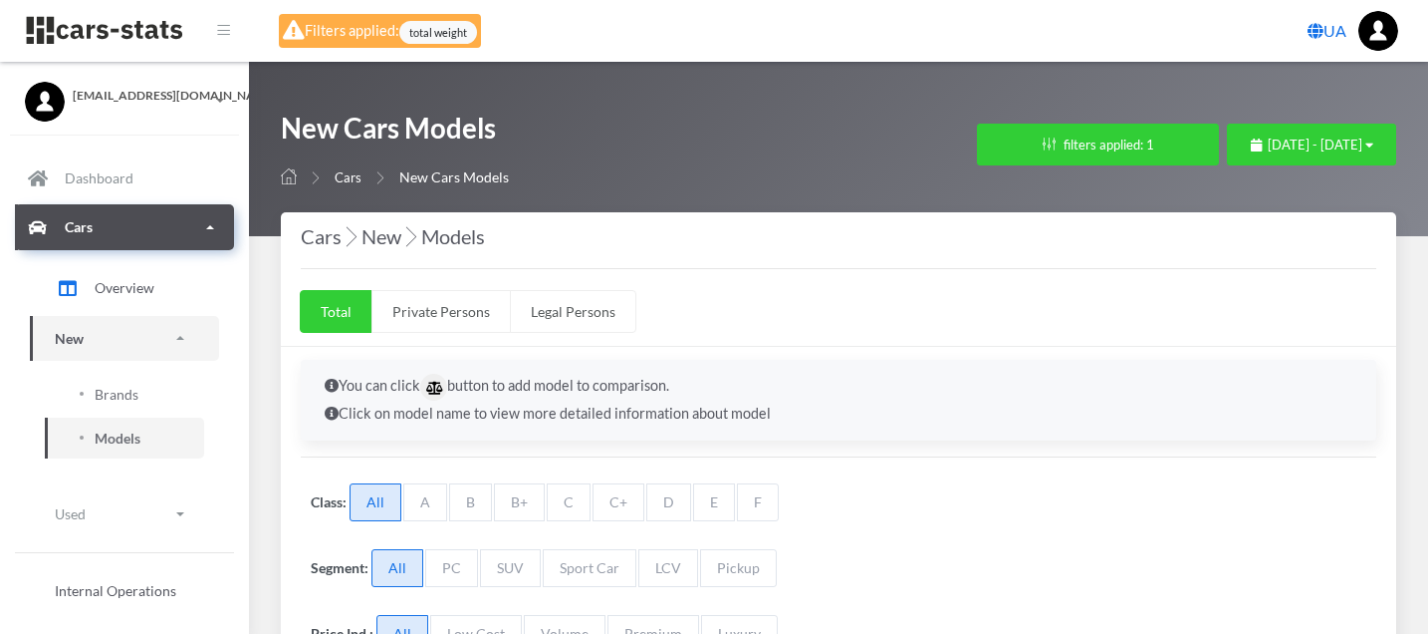
select select "25"
select select "SKODA"
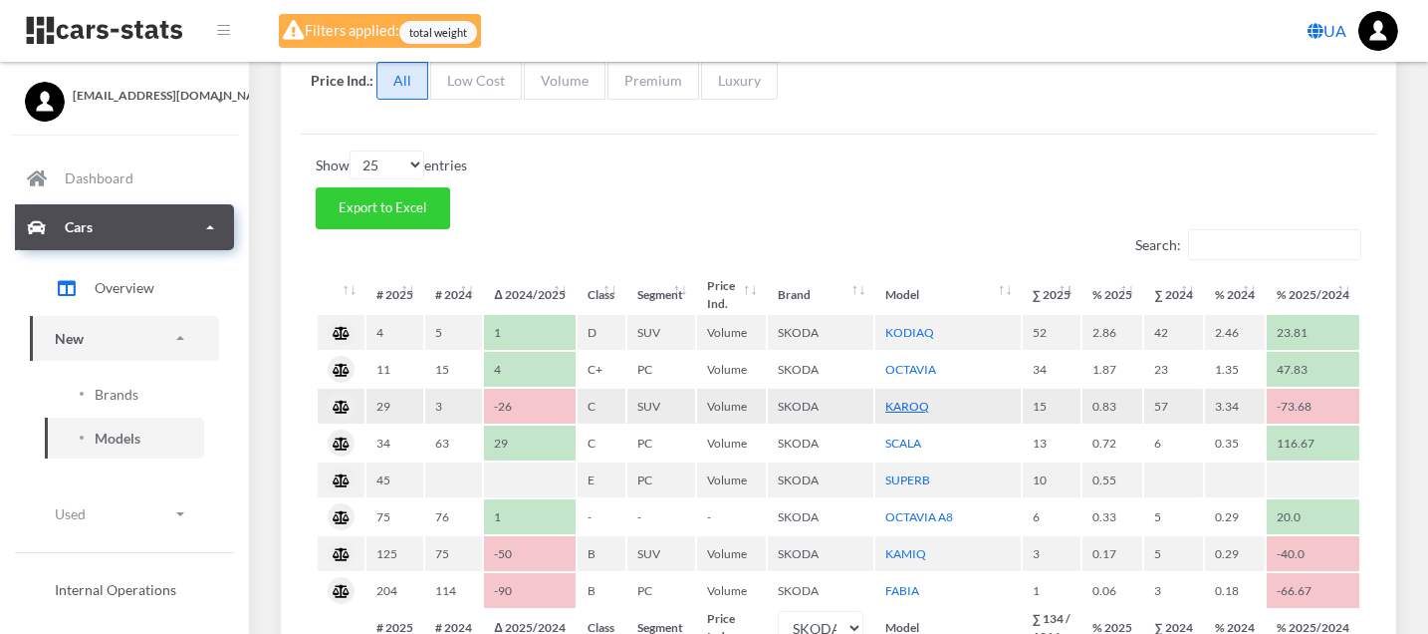
scroll to position [663, 0]
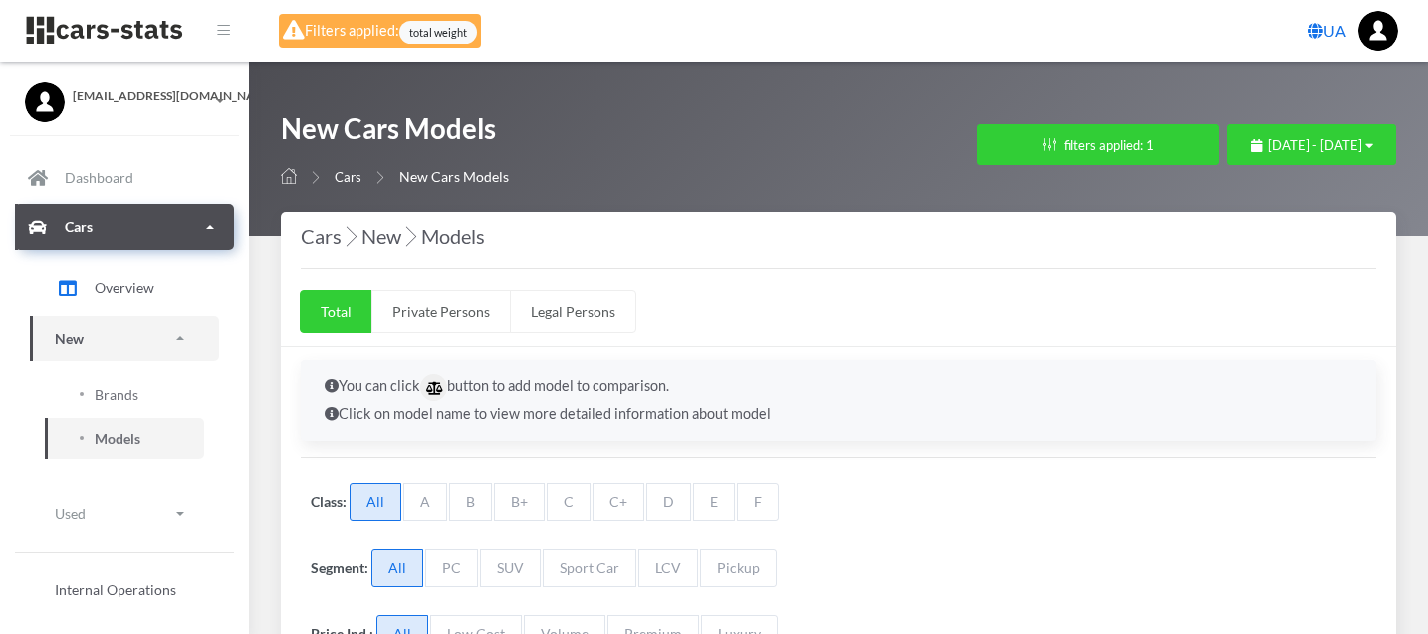
select select "25"
select select "TOYOTA"
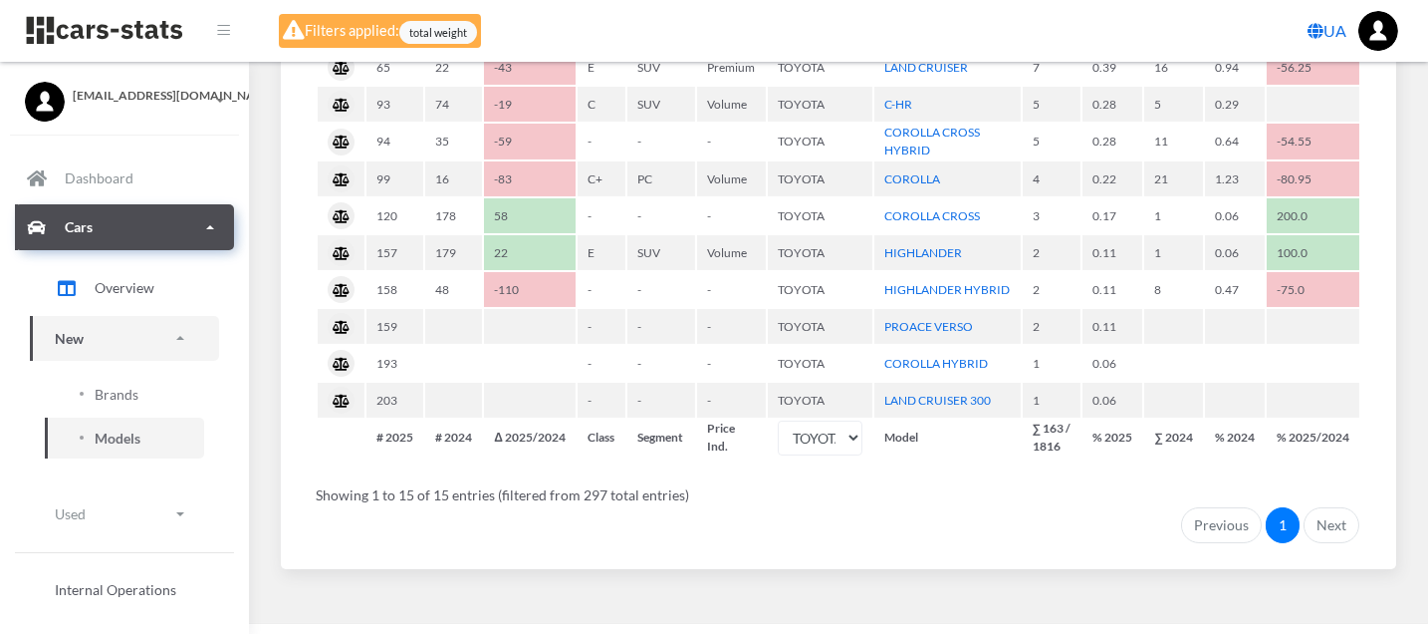
scroll to position [1006, 0]
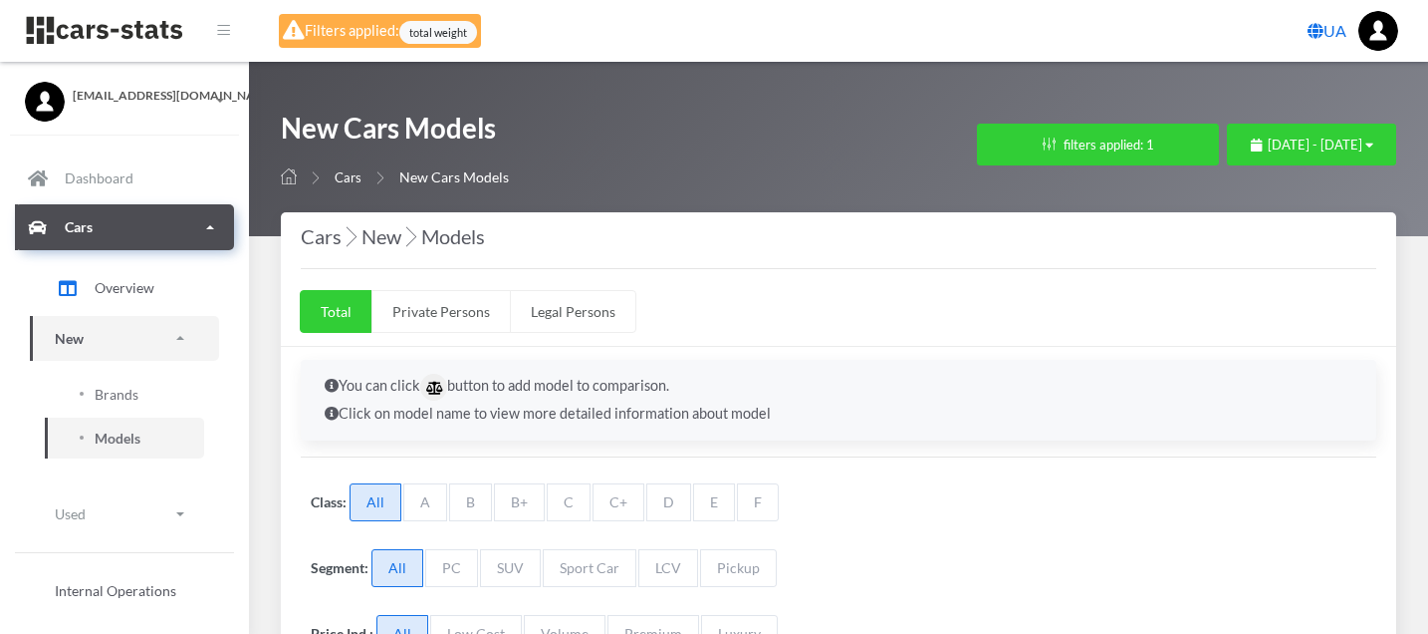
select select "25"
select select "SUZUKI"
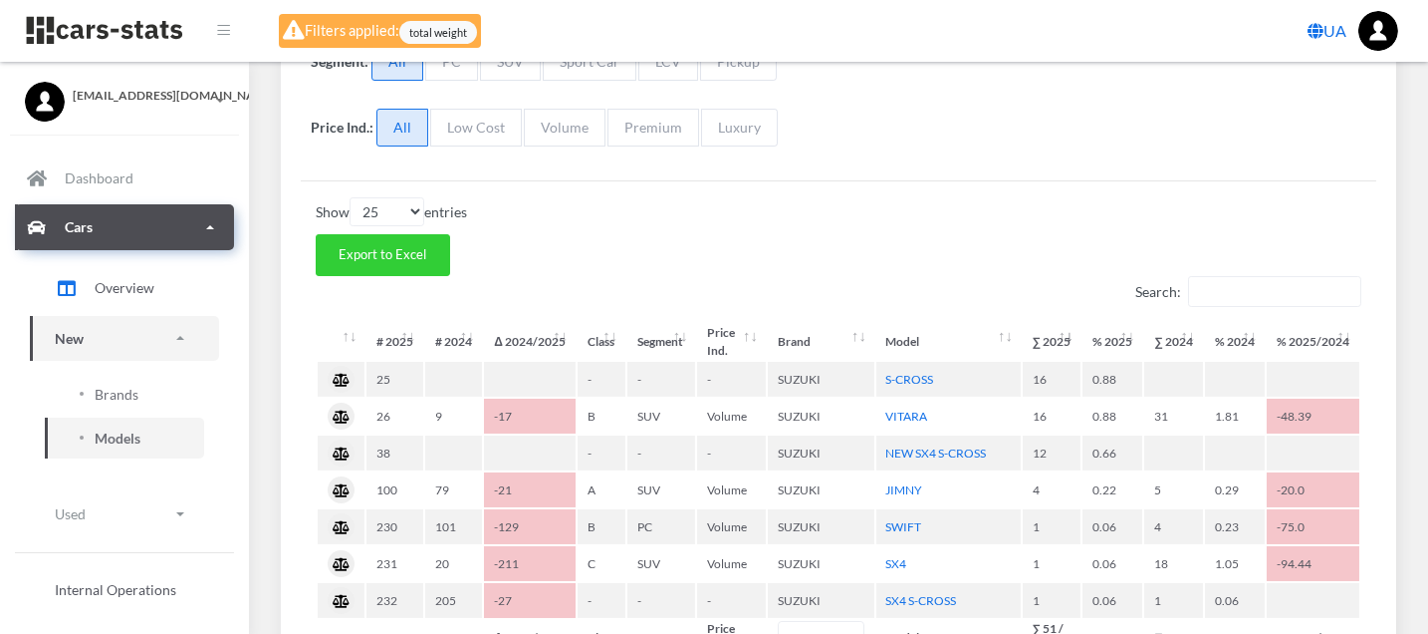
scroll to position [553, 0]
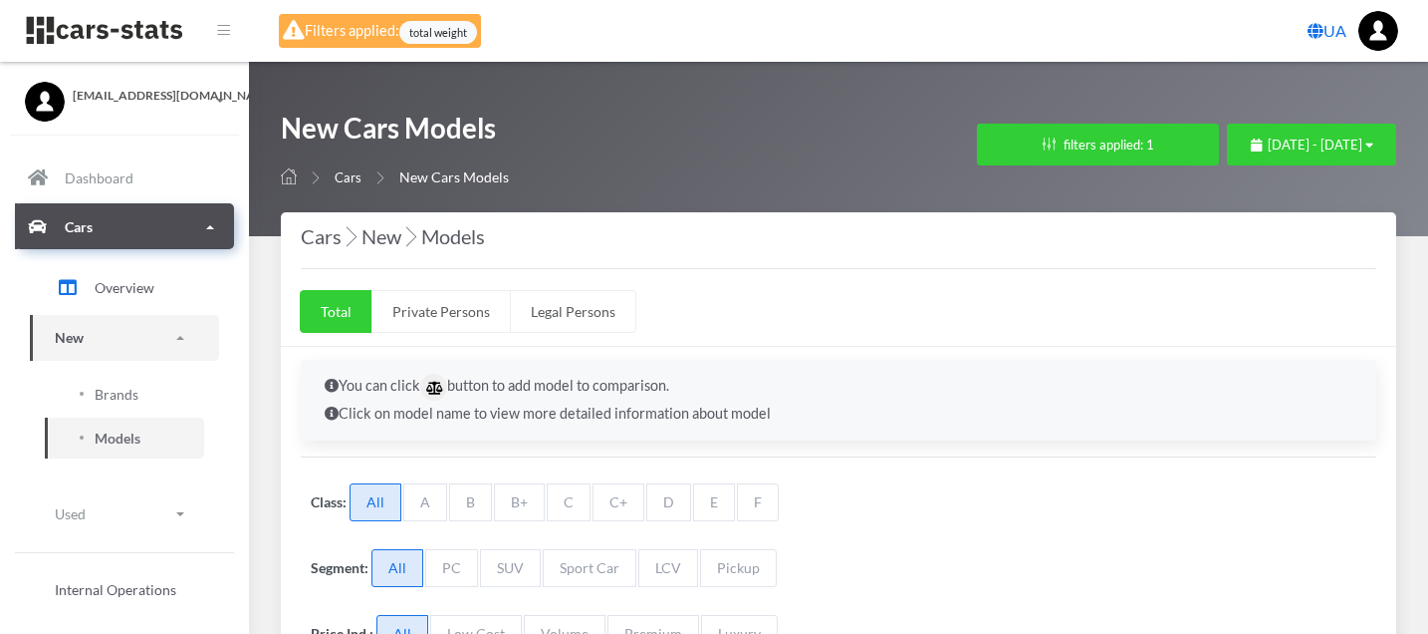
select select "25"
select select "BMW"
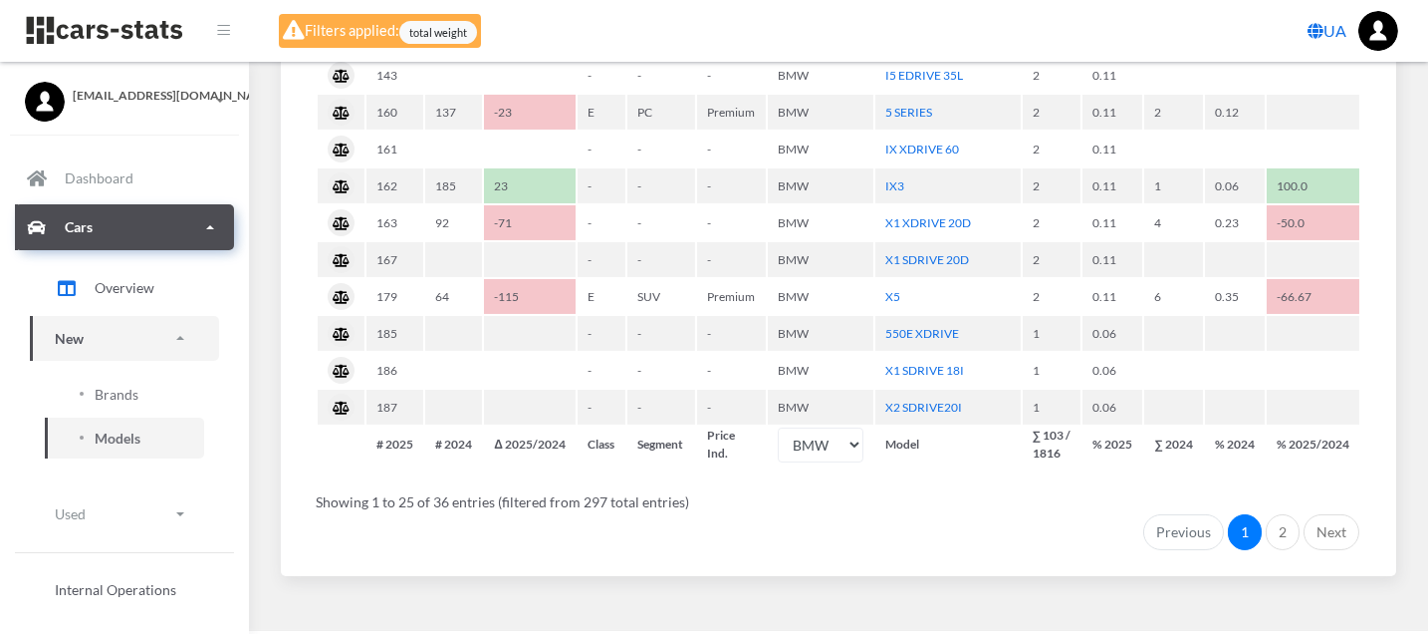
scroll to position [1370, 0]
